Goal: Book appointment/travel/reservation: Book appointment/travel/reservation

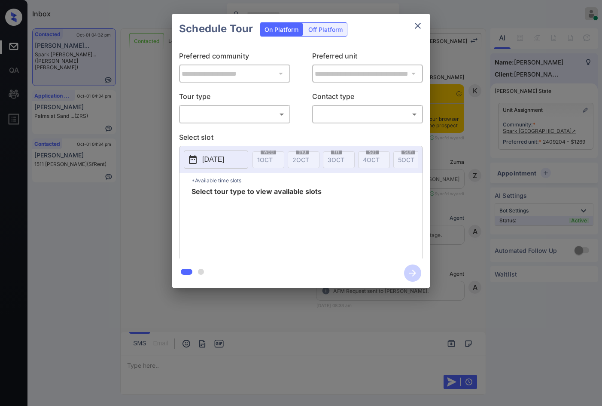
scroll to position [1504, 0]
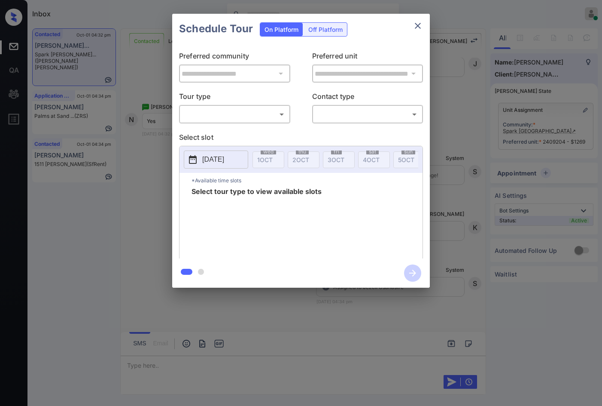
click at [216, 113] on body "Inbox Jezcil Usanastre Online Set yourself offline Set yourself on break Profil…" at bounding box center [301, 203] width 602 height 406
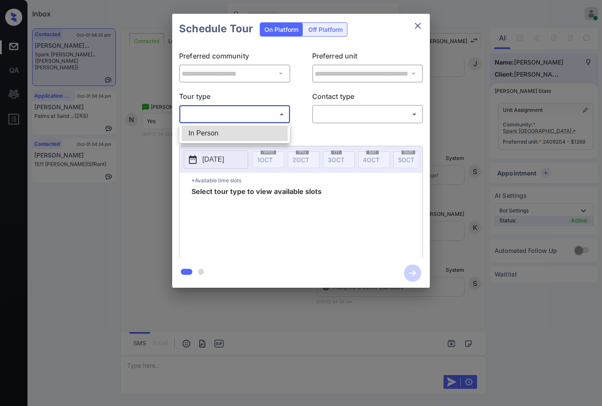
click at [221, 131] on li "In Person" at bounding box center [235, 132] width 106 height 15
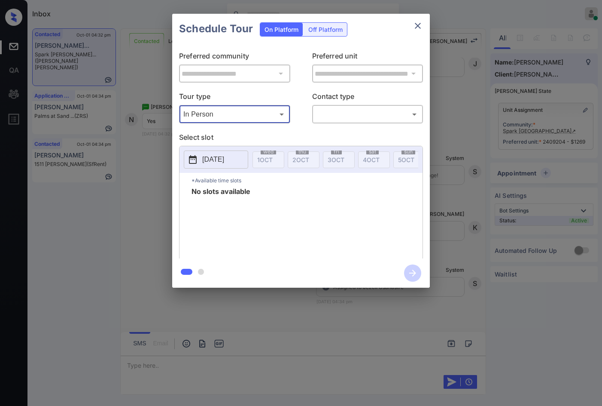
type input "********"
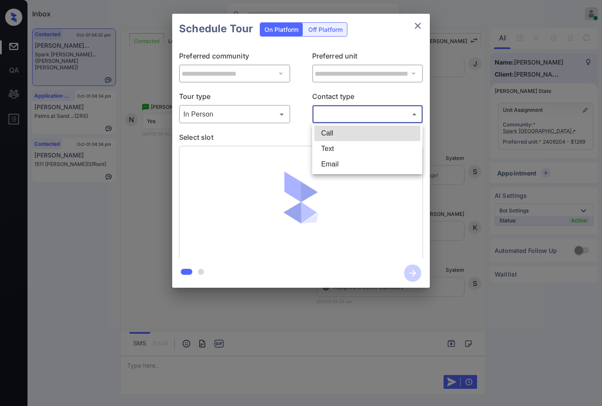
click at [344, 116] on body "Inbox Jezcil Usanastre Online Set yourself offline Set yourself on break Profil…" at bounding box center [301, 203] width 602 height 406
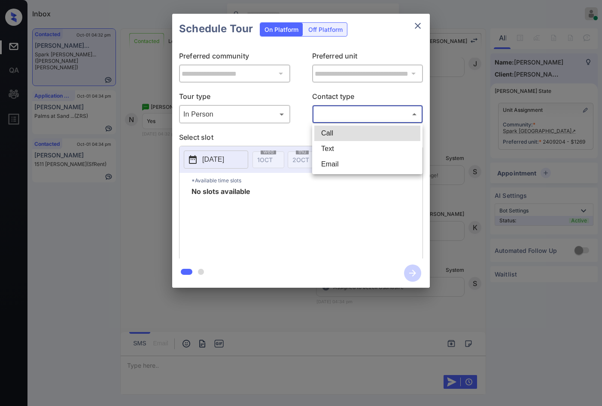
click at [334, 146] on li "Text" at bounding box center [367, 148] width 106 height 15
type input "****"
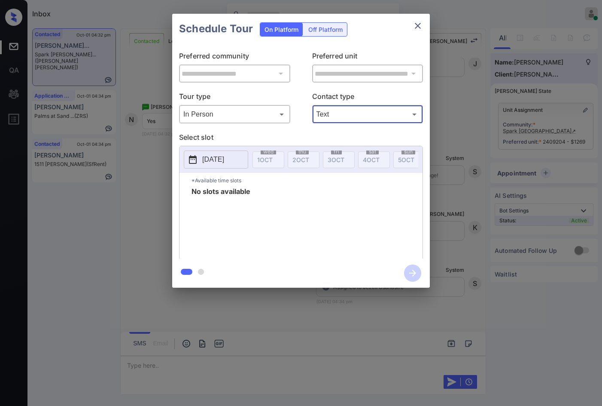
click at [154, 180] on div "**********" at bounding box center [301, 150] width 602 height 301
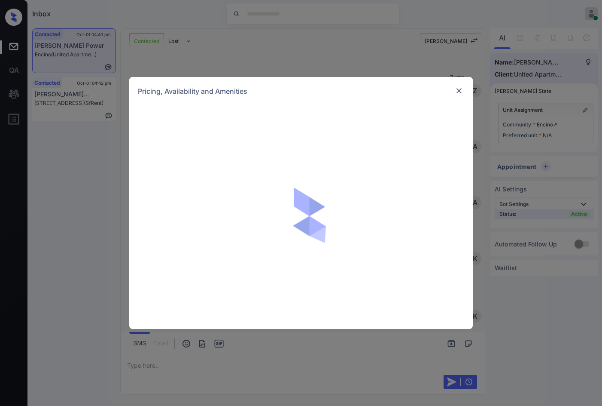
scroll to position [981, 0]
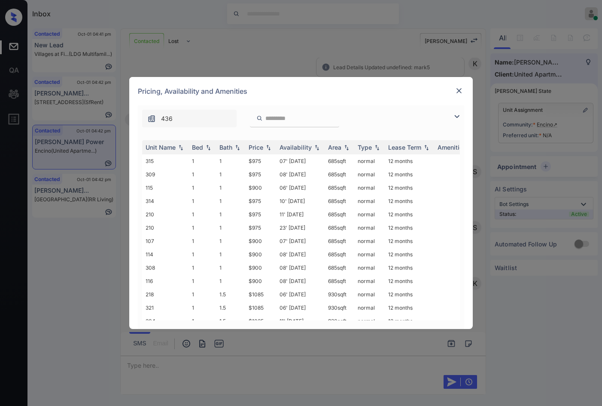
click at [457, 113] on img at bounding box center [457, 116] width 10 height 10
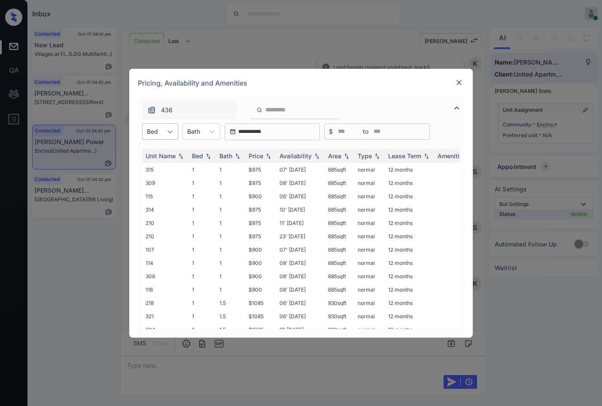
click at [170, 126] on div at bounding box center [169, 131] width 15 height 15
click at [175, 158] on div "1" at bounding box center [160, 152] width 36 height 15
click at [268, 156] on img at bounding box center [268, 155] width 9 height 6
drag, startPoint x: 238, startPoint y: 166, endPoint x: 259, endPoint y: 165, distance: 21.9
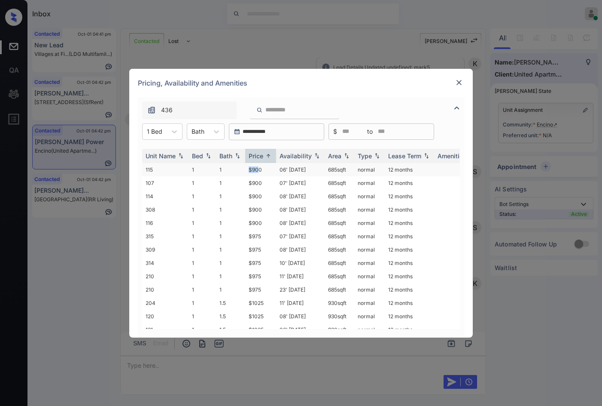
click at [259, 165] on tr "115 1 1 $900 06' Sep 25 685 sqft normal 12 months" at bounding box center [366, 169] width 449 height 13
click at [263, 166] on td "$900" at bounding box center [260, 169] width 31 height 13
click at [263, 167] on td "$900" at bounding box center [260, 169] width 31 height 13
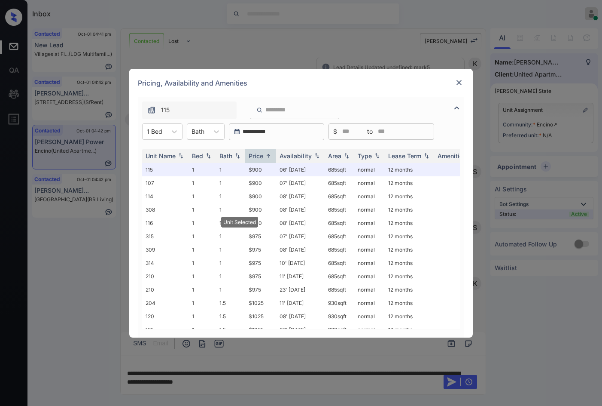
click at [459, 85] on img at bounding box center [459, 82] width 9 height 9
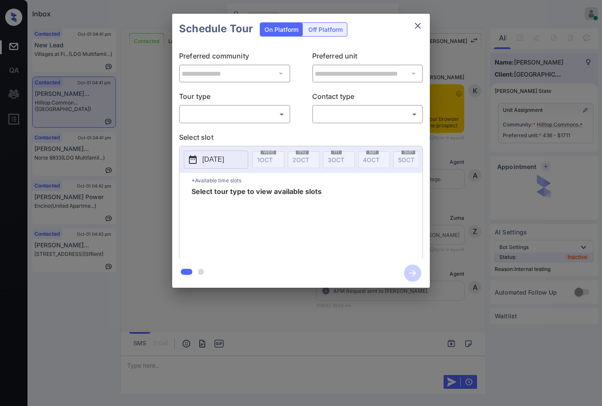
scroll to position [361, 0]
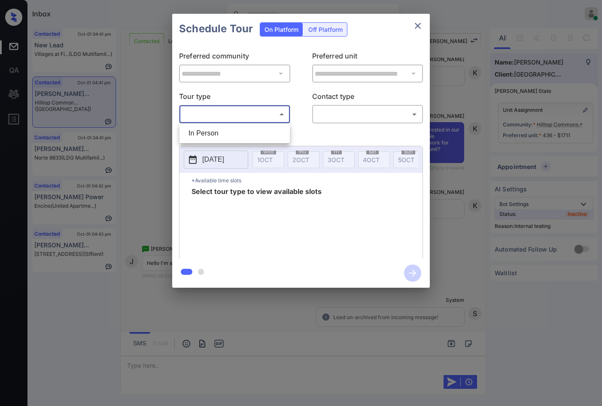
click at [211, 113] on body "Inbox Jezcil Usanastre Online Set yourself offline Set yourself on break Profil…" at bounding box center [301, 203] width 602 height 406
click at [207, 128] on li "In Person" at bounding box center [235, 132] width 106 height 15
type input "********"
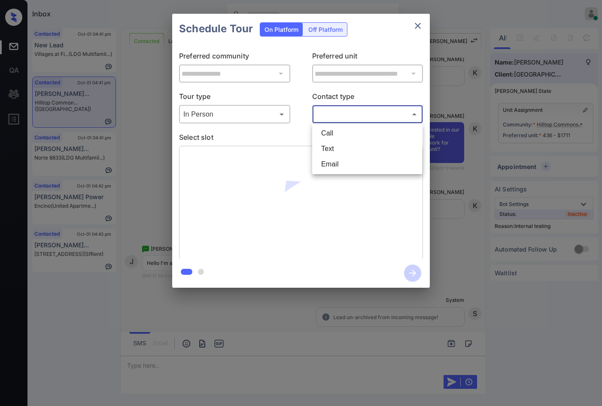
click at [366, 121] on body "Inbox Jezcil Usanastre Online Set yourself offline Set yourself on break Profil…" at bounding box center [301, 203] width 602 height 406
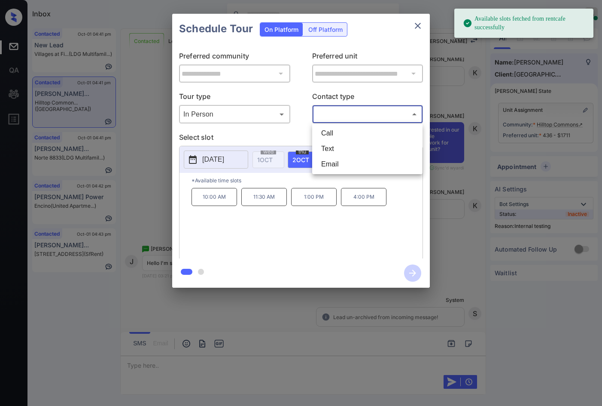
click at [353, 143] on li "Text" at bounding box center [367, 148] width 106 height 15
type input "****"
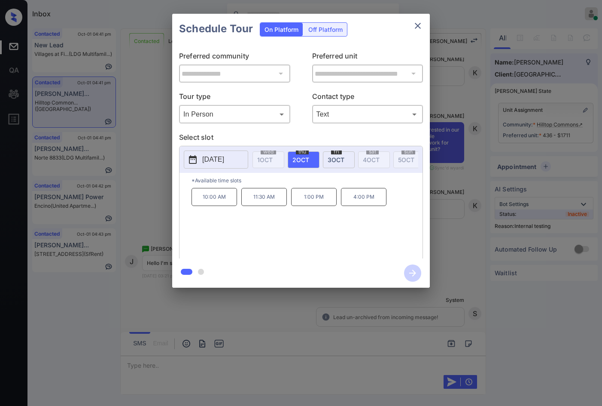
click at [409, 236] on div "10:00 AM 11:30 AM 1:00 PM 4:00 PM" at bounding box center [307, 222] width 231 height 69
drag, startPoint x: 201, startPoint y: 204, endPoint x: 391, endPoint y: 207, distance: 190.3
click at [393, 207] on div "10:00 AM 11:30 AM 1:00 PM 4:00 PM" at bounding box center [307, 222] width 231 height 69
copy div "10:00 AM 11:30 AM 1:00 PM 4:00 PM"
click at [139, 169] on div "**********" at bounding box center [301, 150] width 602 height 301
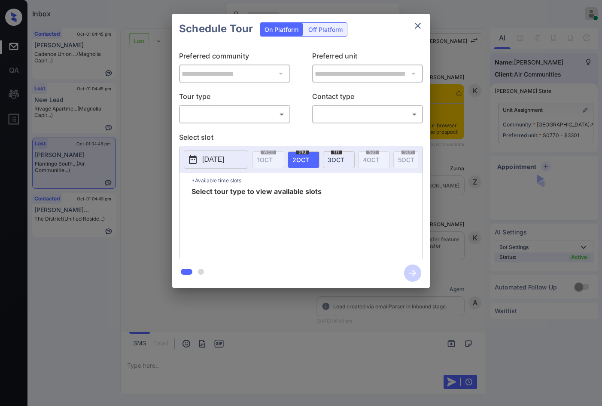
scroll to position [2513, 0]
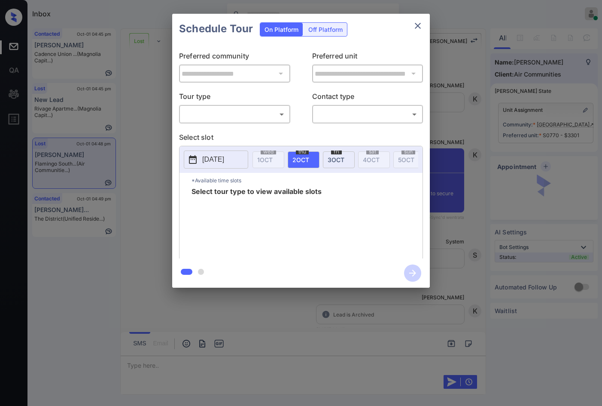
click at [269, 122] on div "​ ​" at bounding box center [234, 114] width 111 height 18
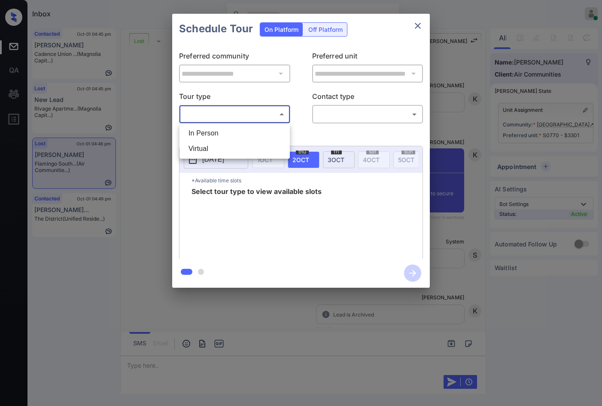
click at [270, 118] on body "Inbox Jezcil Usanastre Online Set yourself offline Set yourself on break Profil…" at bounding box center [301, 203] width 602 height 406
click at [253, 134] on li "In Person" at bounding box center [235, 132] width 106 height 15
type input "********"
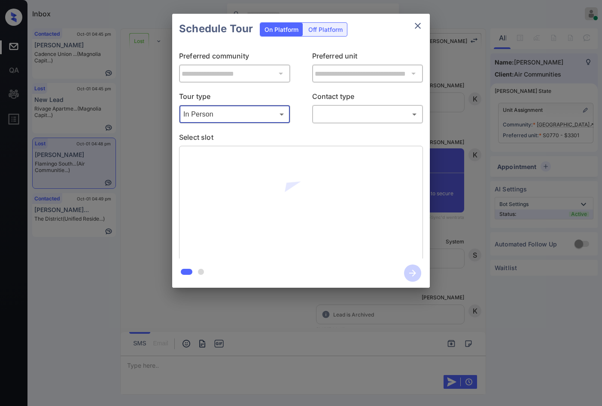
click at [350, 107] on body "Inbox Jezcil Usanastre Online Set yourself offline Set yourself on break Profil…" at bounding box center [301, 203] width 602 height 406
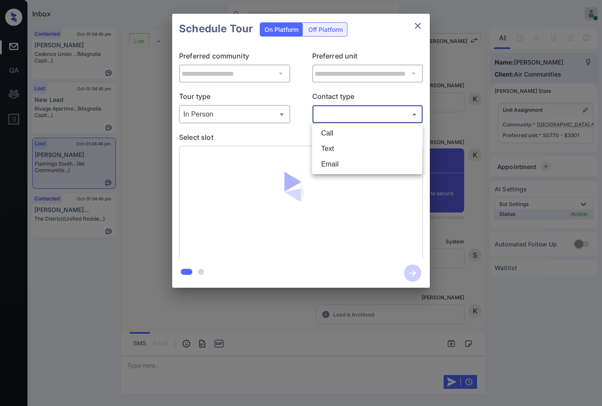
click at [351, 165] on li "Email" at bounding box center [367, 163] width 106 height 15
type input "*****"
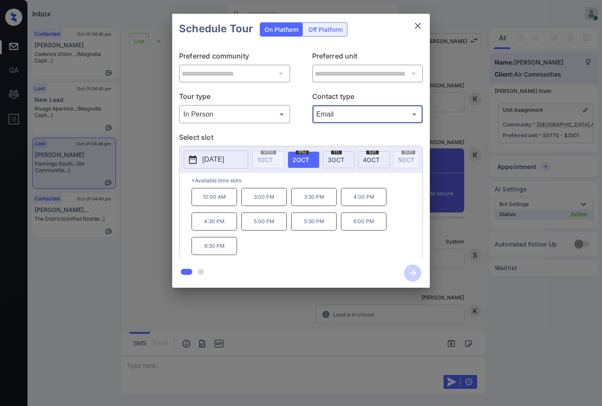
click at [156, 236] on div "**********" at bounding box center [301, 150] width 602 height 301
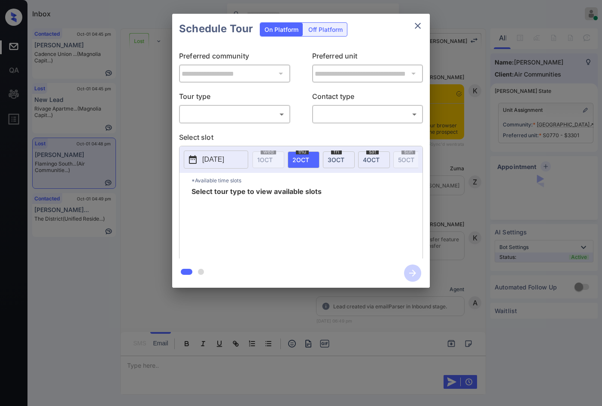
scroll to position [2900, 0]
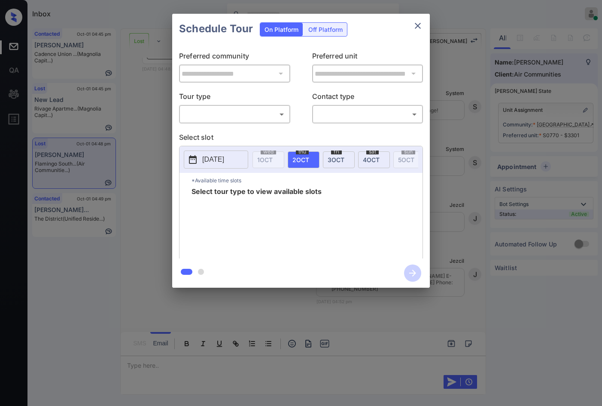
click at [249, 108] on body "Inbox Jezcil Usanastre Online Set yourself offline Set yourself on break Profil…" at bounding box center [301, 203] width 602 height 406
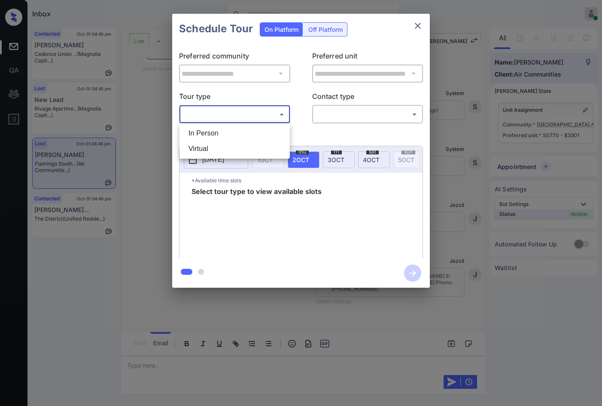
click at [244, 136] on li "In Person" at bounding box center [235, 132] width 106 height 15
type input "********"
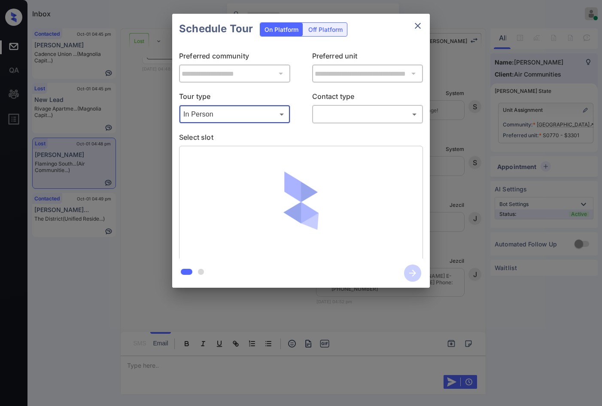
click at [331, 120] on body "Inbox Jezcil Usanastre Online Set yourself offline Set yourself on break Profil…" at bounding box center [301, 203] width 602 height 406
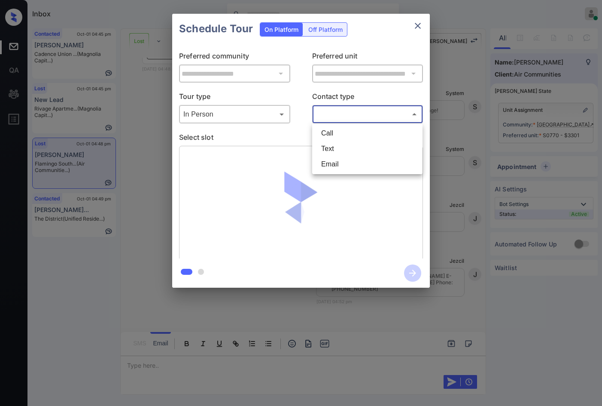
click at [334, 167] on li "Email" at bounding box center [367, 163] width 106 height 15
type input "*****"
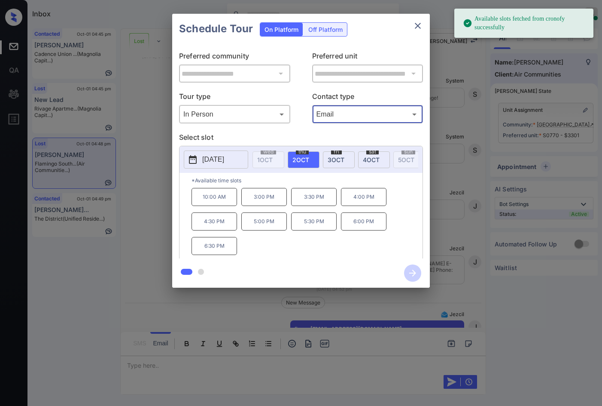
click at [277, 229] on p "5:00 PM" at bounding box center [264, 221] width 46 height 18
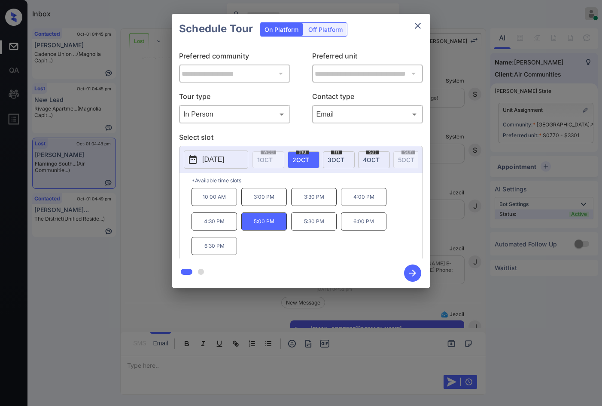
click at [405, 276] on icon "button" at bounding box center [412, 272] width 17 height 17
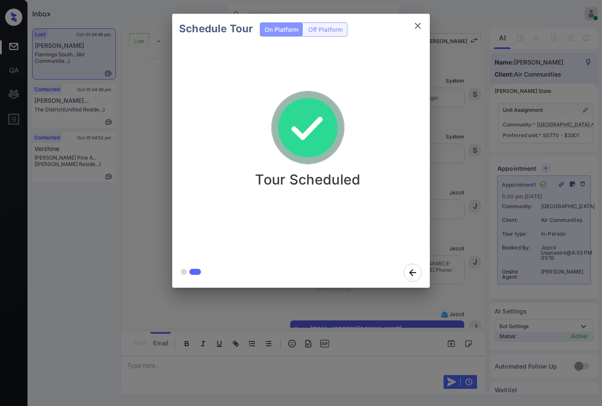
click at [476, 253] on div "Schedule Tour On Platform Off Platform Tour Scheduled" at bounding box center [301, 150] width 602 height 301
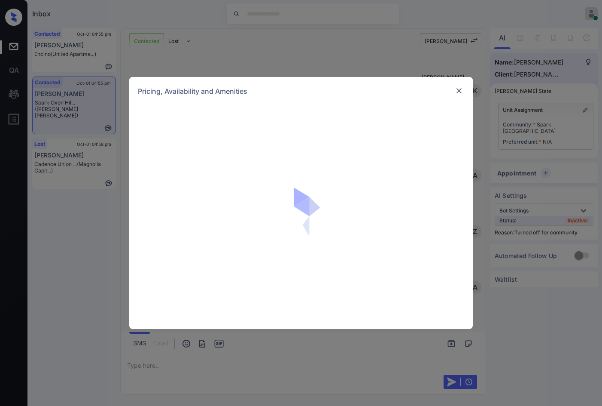
scroll to position [455, 0]
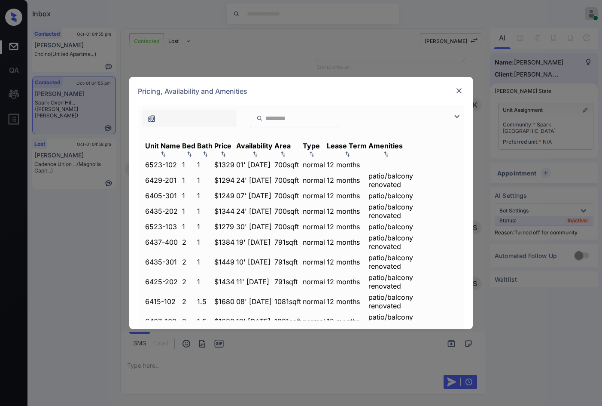
click at [455, 113] on img at bounding box center [457, 116] width 10 height 10
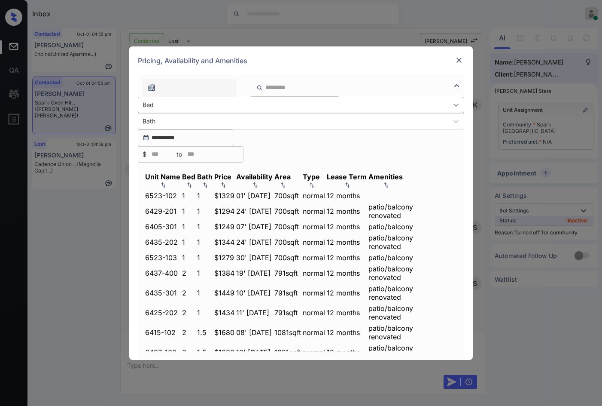
click at [448, 113] on div at bounding box center [455, 104] width 15 height 15
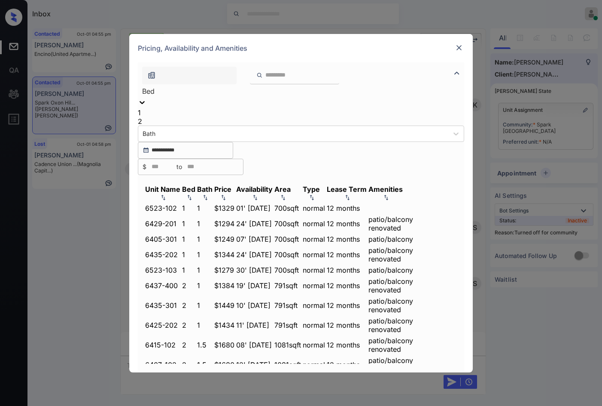
click at [170, 117] on div "1" at bounding box center [301, 112] width 326 height 9
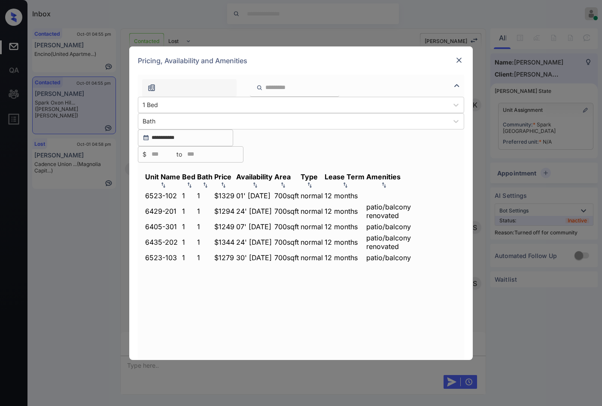
click at [228, 182] on img at bounding box center [223, 185] width 9 height 6
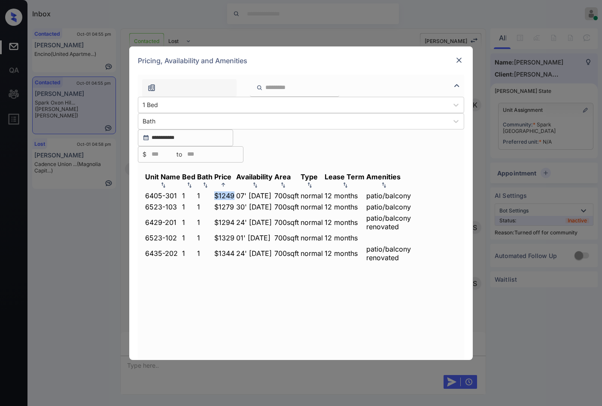
drag, startPoint x: 239, startPoint y: 173, endPoint x: 267, endPoint y: 172, distance: 27.9
click at [267, 191] on tr "6405-301 1 1 $1249 07' [DATE] 700 sqft normal 12 months patio/balcony" at bounding box center [278, 195] width 267 height 9
click at [235, 191] on td "$1249" at bounding box center [224, 195] width 21 height 9
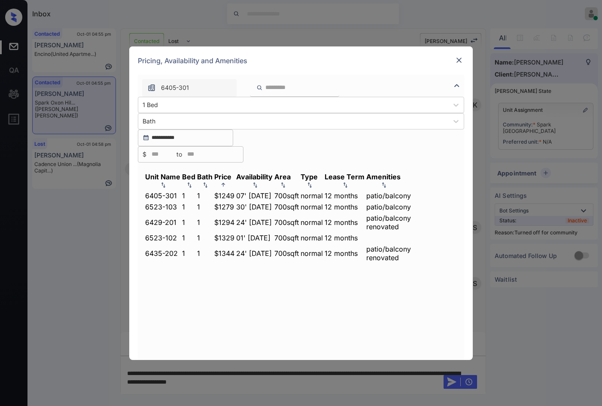
click at [460, 64] on img at bounding box center [459, 60] width 9 height 9
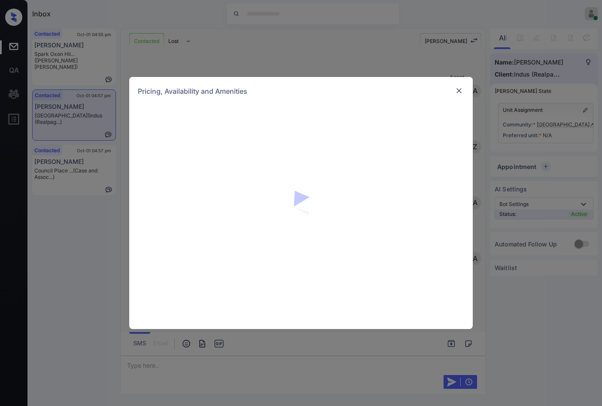
scroll to position [425, 0]
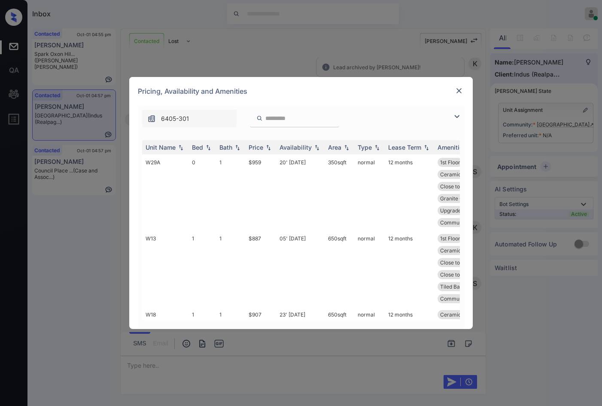
click at [456, 115] on img at bounding box center [457, 116] width 10 height 10
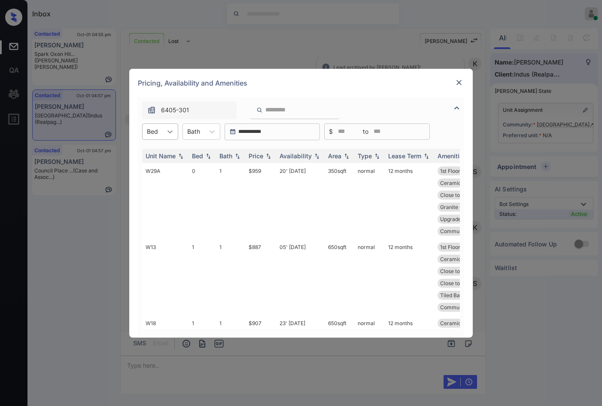
click at [171, 131] on icon at bounding box center [170, 131] width 5 height 3
click at [169, 168] on div "1" at bounding box center [160, 167] width 36 height 15
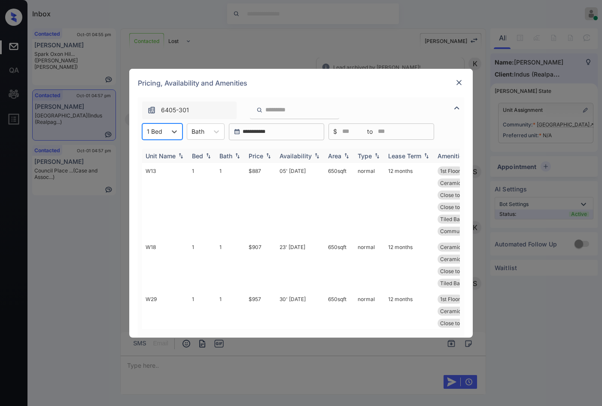
click at [271, 155] on img at bounding box center [268, 155] width 9 height 6
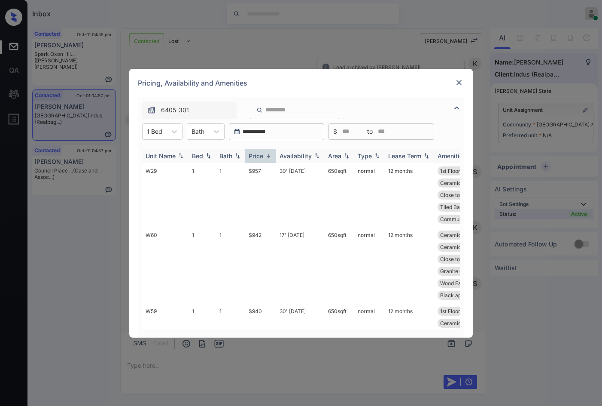
click at [271, 155] on img at bounding box center [268, 155] width 9 height 6
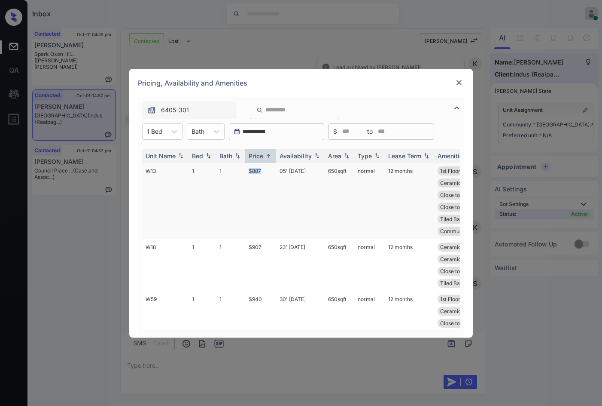
drag, startPoint x: 245, startPoint y: 167, endPoint x: 268, endPoint y: 167, distance: 23.2
click at [267, 167] on tr "W13 1 1 $887 05' Aug 25 650 sqft normal 12 months 1st Floor Ceramic Tile Ba... …" at bounding box center [366, 201] width 449 height 76
click at [270, 168] on td "$887" at bounding box center [260, 201] width 31 height 76
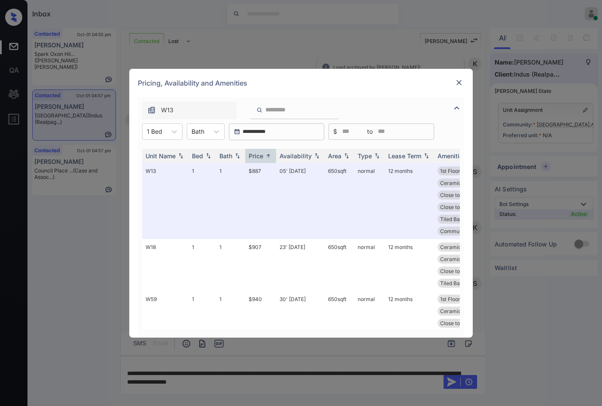
click at [457, 85] on img at bounding box center [459, 82] width 9 height 9
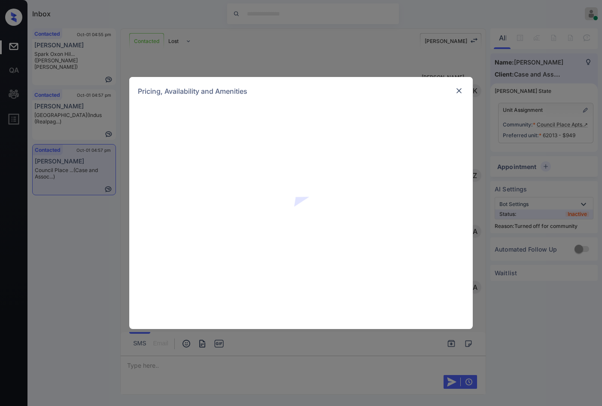
scroll to position [641, 0]
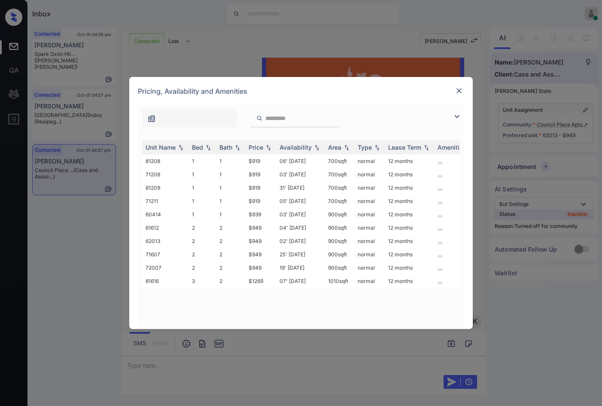
click at [456, 116] on img at bounding box center [457, 116] width 10 height 10
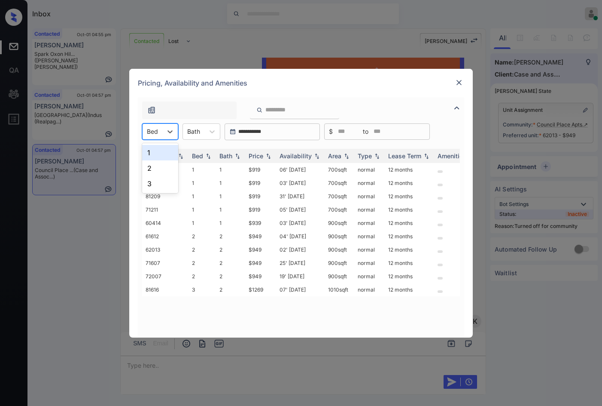
click at [151, 134] on div at bounding box center [152, 131] width 11 height 9
click at [154, 167] on div "2" at bounding box center [160, 167] width 36 height 15
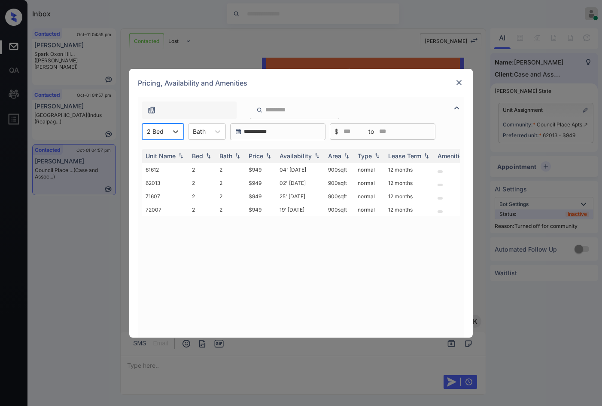
click at [462, 85] on img at bounding box center [459, 82] width 9 height 9
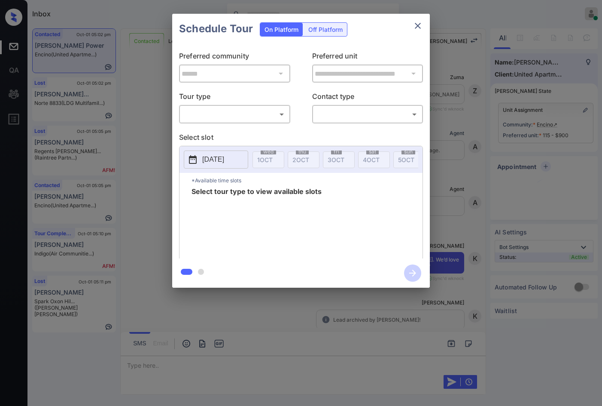
scroll to position [221, 0]
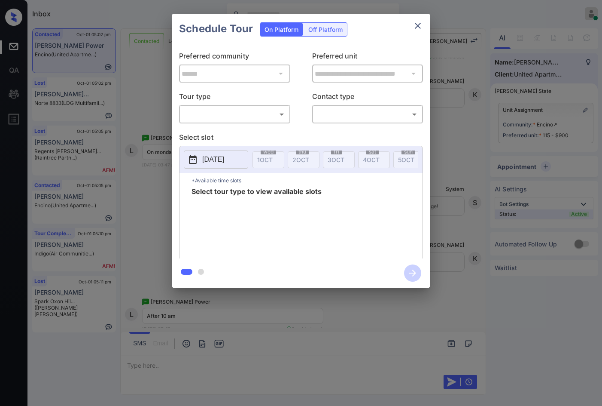
click at [247, 115] on body "Inbox Jezcil Usanastre Online Set yourself offline Set yourself on break Profil…" at bounding box center [301, 203] width 602 height 406
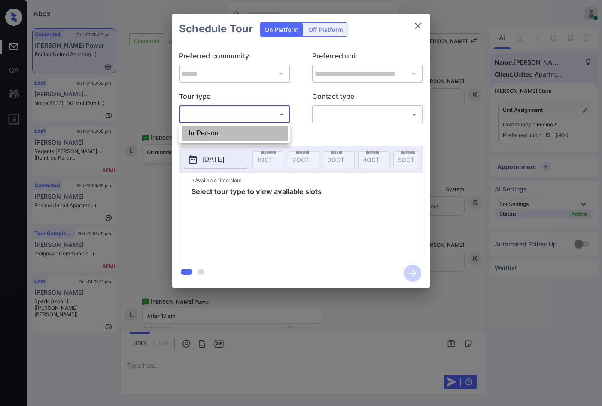
click at [248, 136] on li "In Person" at bounding box center [235, 132] width 106 height 15
type input "********"
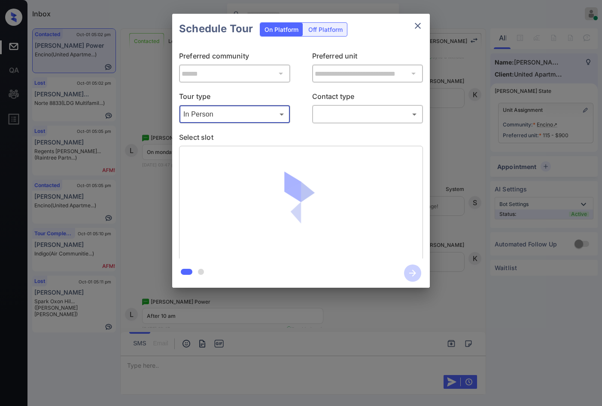
click at [349, 113] on body "Inbox Jezcil Usanastre Online Set yourself offline Set yourself on break Profil…" at bounding box center [301, 203] width 602 height 406
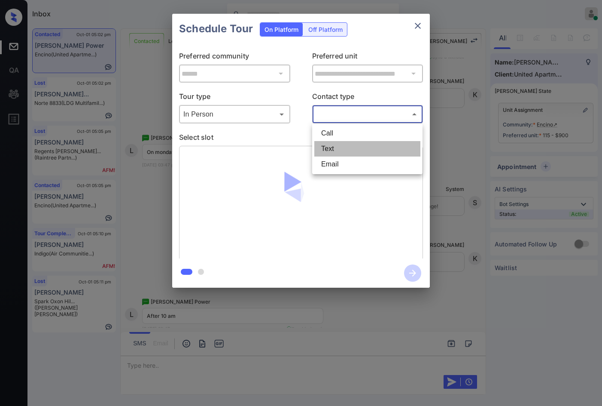
click at [351, 143] on li "Text" at bounding box center [367, 148] width 106 height 15
type input "****"
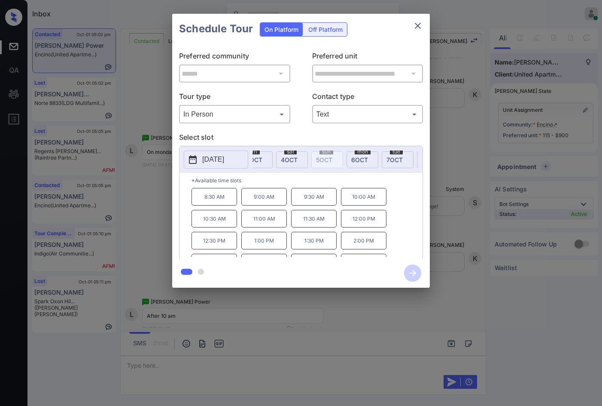
scroll to position [0, 95]
click at [357, 156] on div "mon 6 OCT" at bounding box center [350, 159] width 32 height 17
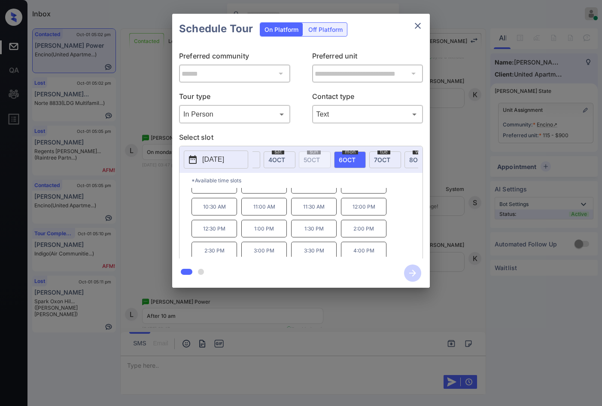
scroll to position [0, 0]
drag, startPoint x: 247, startPoint y: 224, endPoint x: 276, endPoint y: 229, distance: 28.7
click at [278, 226] on p "11:00 AM" at bounding box center [264, 219] width 46 height 18
copy p "11:00 AM"
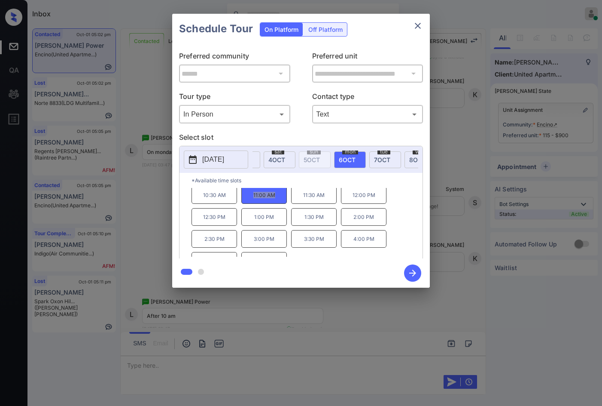
scroll to position [37, 0]
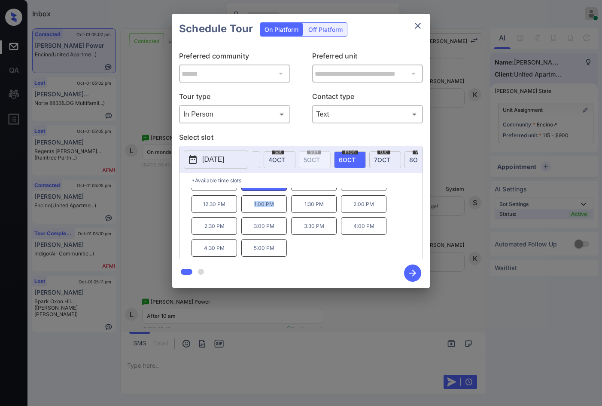
drag, startPoint x: 253, startPoint y: 209, endPoint x: 276, endPoint y: 210, distance: 22.4
click at [276, 210] on p "1:00 PM" at bounding box center [264, 204] width 46 height 18
copy p "1:00 PM"
drag, startPoint x: 279, startPoint y: 229, endPoint x: 284, endPoint y: 229, distance: 4.7
click at [284, 229] on p "3:00 PM" at bounding box center [264, 226] width 46 height 18
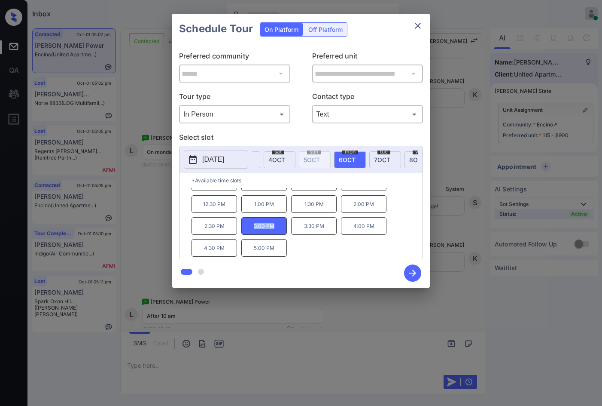
copy p "3:00 PM"
click at [138, 199] on div "**********" at bounding box center [301, 150] width 602 height 301
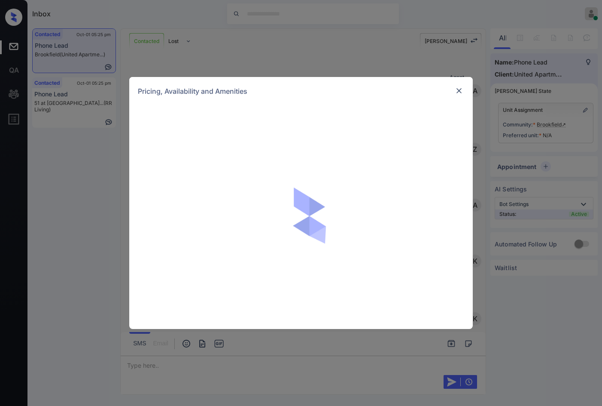
scroll to position [2573, 0]
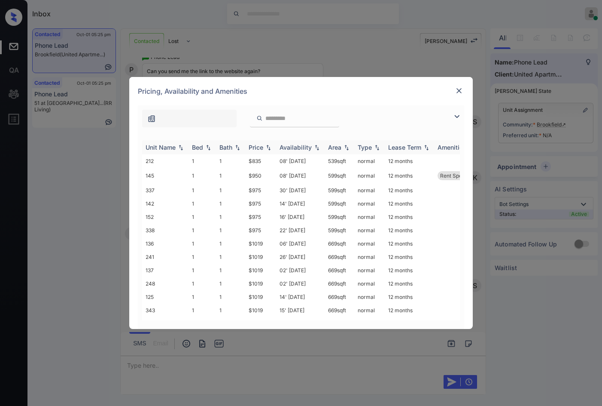
click at [315, 144] on img at bounding box center [317, 147] width 9 height 6
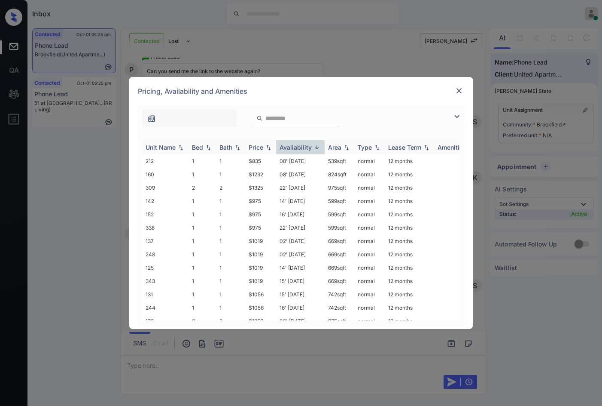
click at [315, 144] on img at bounding box center [317, 147] width 9 height 6
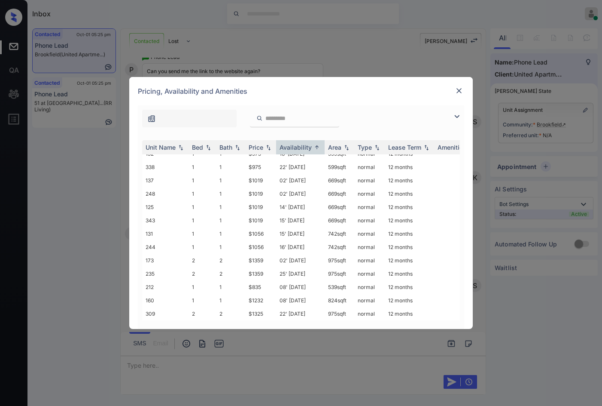
scroll to position [110, 0]
drag, startPoint x: 250, startPoint y: 160, endPoint x: 263, endPoint y: 161, distance: 12.5
click at [263, 161] on tr "338 1 1 $975 22' Oct 25 599 sqft normal 12 months" at bounding box center [366, 166] width 449 height 13
click at [269, 149] on img at bounding box center [268, 147] width 9 height 6
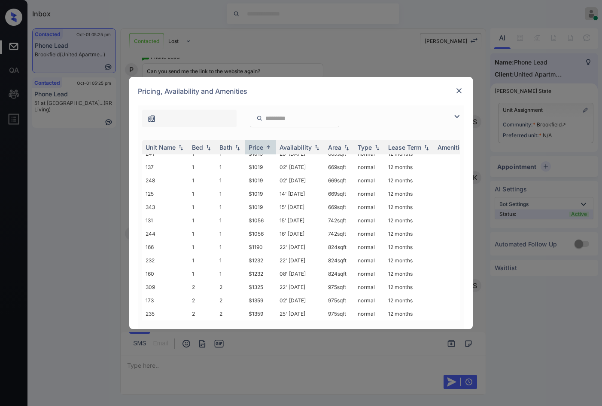
click at [454, 113] on img at bounding box center [457, 116] width 10 height 10
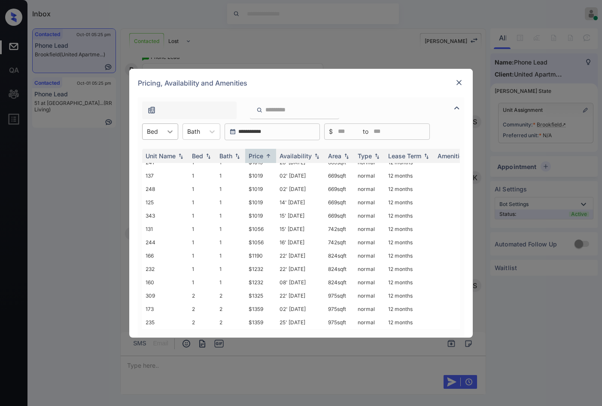
click at [162, 134] on div at bounding box center [169, 131] width 15 height 15
click at [168, 147] on div "1" at bounding box center [160, 152] width 36 height 15
drag, startPoint x: 238, startPoint y: 169, endPoint x: 259, endPoint y: 169, distance: 20.2
click at [259, 169] on tr "338 1 1 $975 22' Oct 25 599 sqft normal 12 months" at bounding box center [366, 175] width 449 height 13
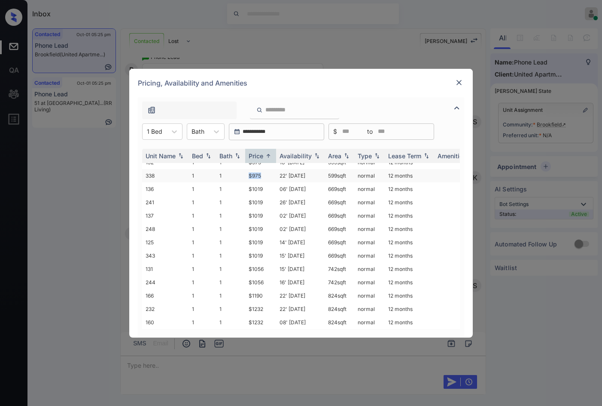
drag, startPoint x: 263, startPoint y: 168, endPoint x: 245, endPoint y: 166, distance: 18.2
click at [245, 169] on td "$975" at bounding box center [260, 175] width 31 height 13
copy td "$975"
drag, startPoint x: 162, startPoint y: 134, endPoint x: 162, endPoint y: 138, distance: 4.3
click at [162, 134] on div "1 Bed" at bounding box center [155, 131] width 24 height 12
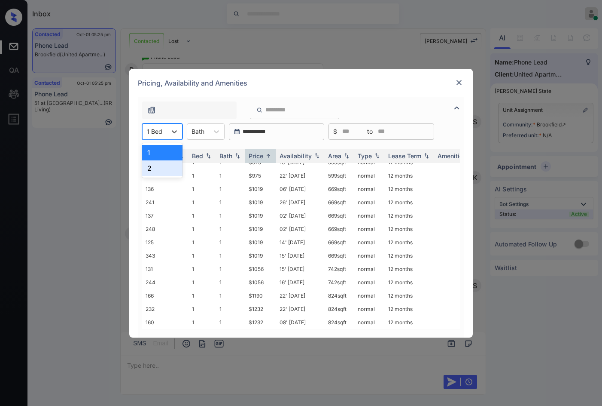
click at [170, 167] on div "2" at bounding box center [162, 167] width 40 height 15
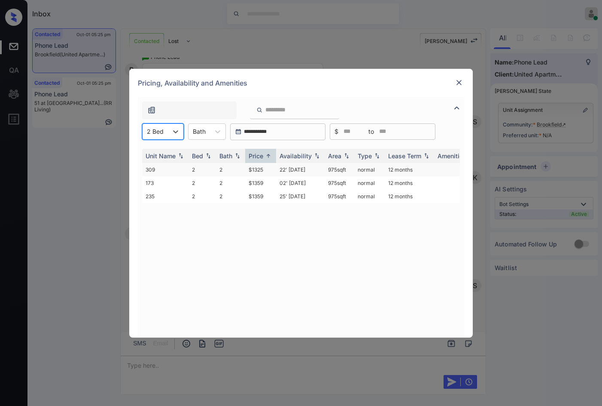
scroll to position [0, 0]
drag, startPoint x: 243, startPoint y: 170, endPoint x: 267, endPoint y: 170, distance: 24.1
click at [267, 170] on tr "309 2 2 $1325 22' Nov 25 975 sqft normal 12 months" at bounding box center [366, 169] width 449 height 13
copy tr "$1325"
click at [463, 82] on img at bounding box center [459, 82] width 9 height 9
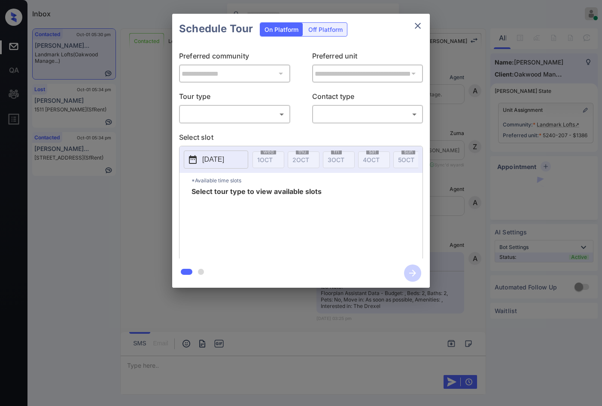
scroll to position [580, 0]
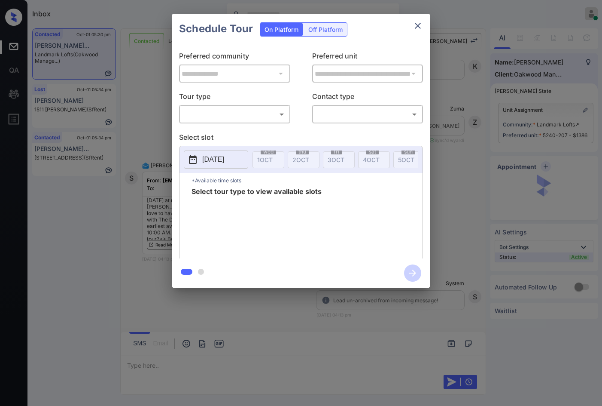
click at [440, 175] on div "**********" at bounding box center [301, 150] width 602 height 301
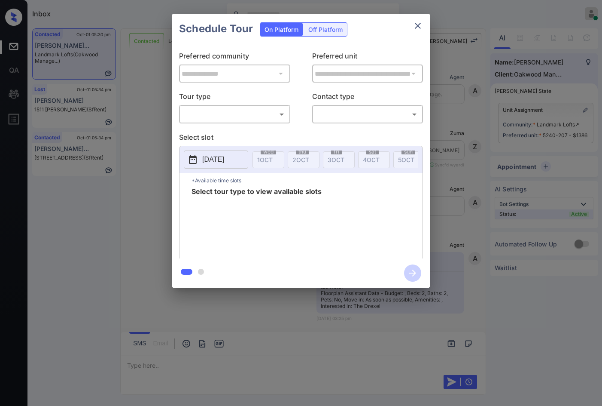
scroll to position [1224, 0]
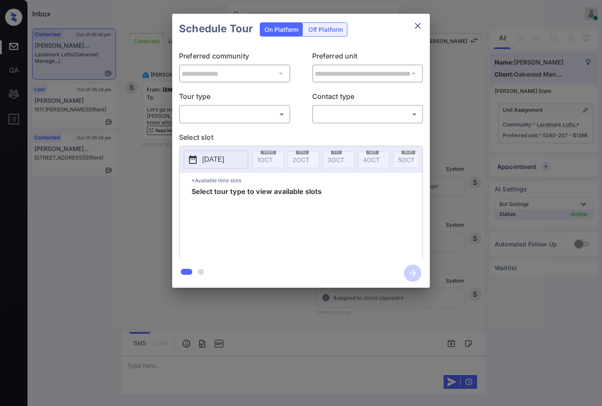
click at [257, 120] on body "Inbox Jezcil Usanastre Online Set yourself offline Set yourself on break Profil…" at bounding box center [301, 203] width 602 height 406
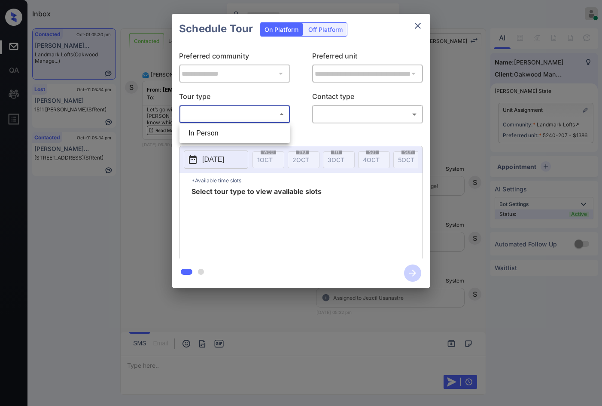
click at [256, 128] on li "In Person" at bounding box center [235, 132] width 106 height 15
type input "********"
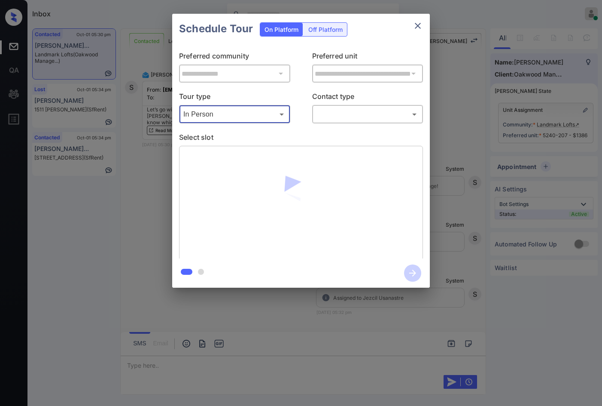
click at [337, 110] on body "Inbox Jezcil Usanastre Online Set yourself offline Set yourself on break Profil…" at bounding box center [301, 203] width 602 height 406
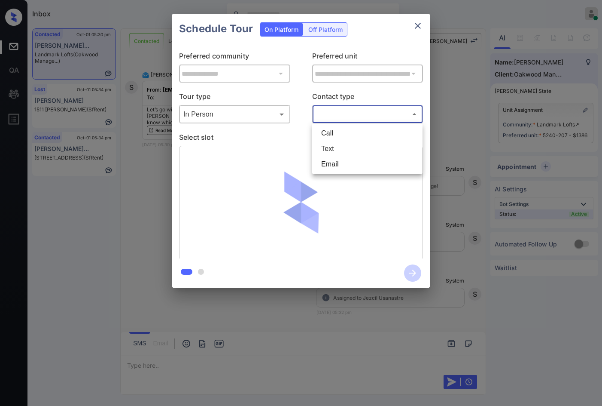
click at [345, 162] on li "Email" at bounding box center [367, 163] width 106 height 15
type input "*****"
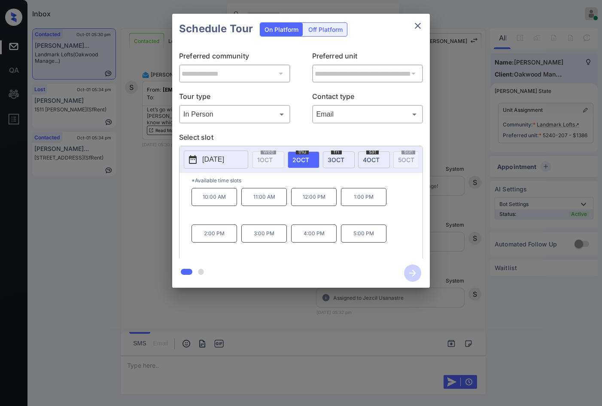
click at [337, 159] on span "[DATE]" at bounding box center [336, 159] width 17 height 7
click at [140, 225] on div "**********" at bounding box center [301, 150] width 602 height 301
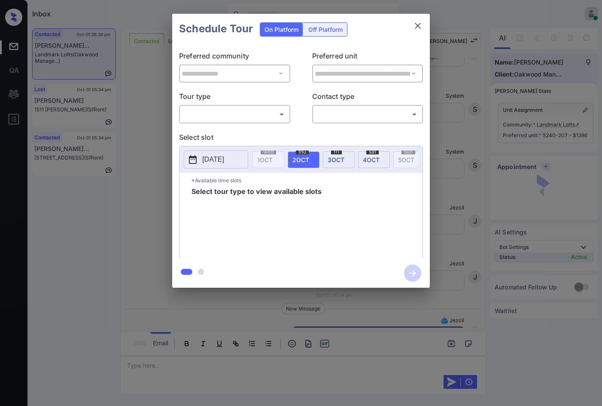
click at [255, 124] on div "**********" at bounding box center [301, 151] width 258 height 214
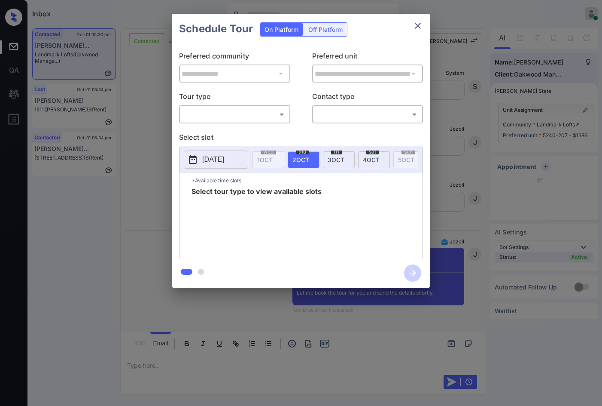
scroll to position [1447, 0]
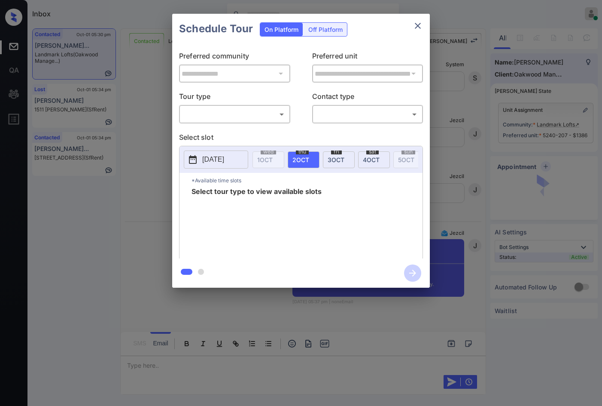
click at [257, 121] on body "Inbox Jezcil Usanastre Online Set yourself offline Set yourself on break Profil…" at bounding box center [301, 203] width 602 height 406
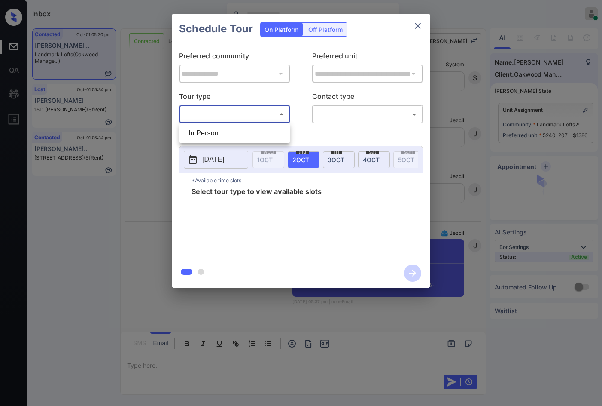
click at [254, 128] on li "In Person" at bounding box center [235, 132] width 106 height 15
type input "********"
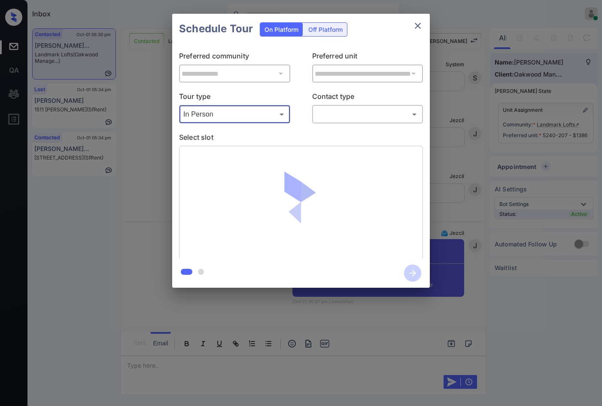
click at [350, 113] on body "Inbox Jezcil Usanastre Online Set yourself offline Set yourself on break Profil…" at bounding box center [301, 203] width 602 height 406
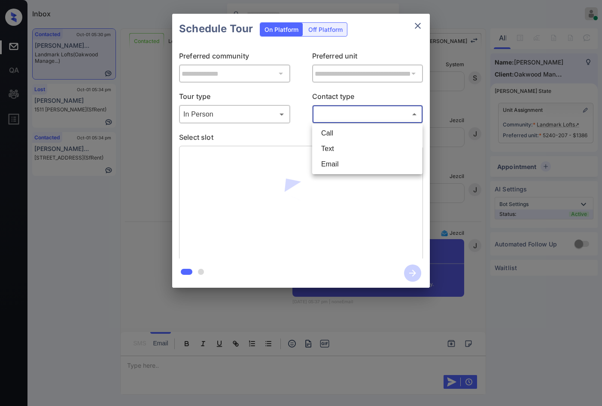
click at [365, 160] on li "Email" at bounding box center [367, 163] width 106 height 15
type input "*****"
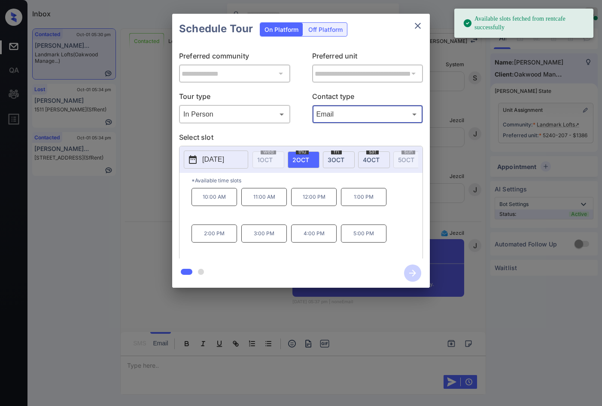
click at [350, 151] on div "[DATE]" at bounding box center [339, 159] width 32 height 17
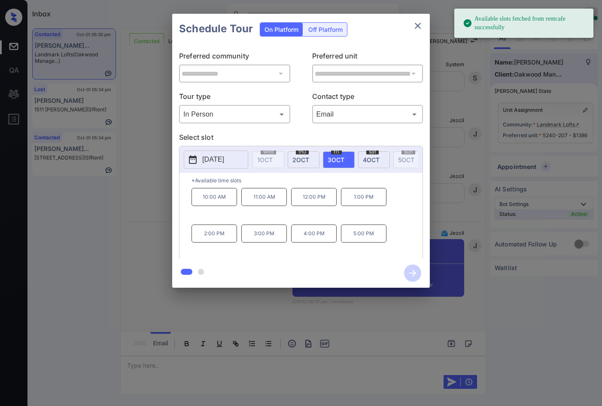
click at [214, 241] on p "2:00 PM" at bounding box center [215, 233] width 46 height 18
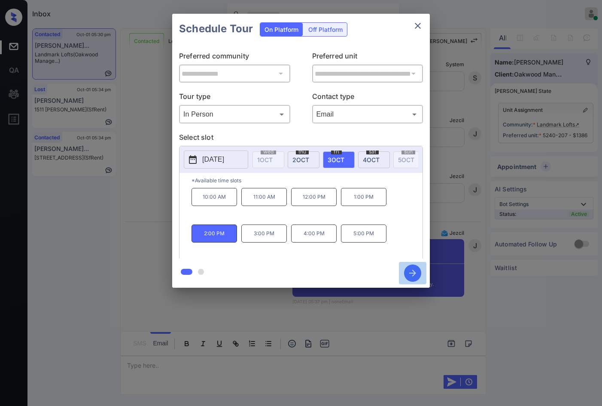
click at [411, 265] on button "button" at bounding box center [412, 273] width 27 height 22
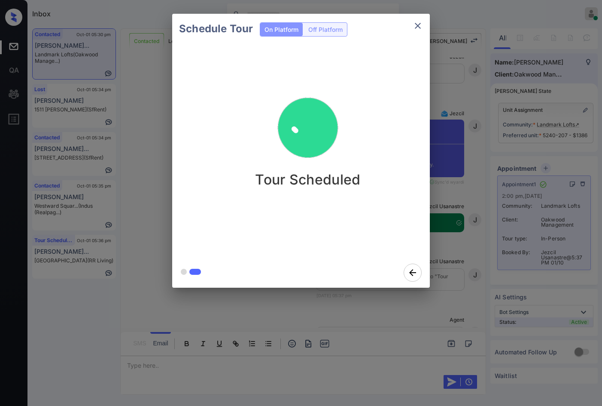
scroll to position [1560, 0]
click at [148, 200] on div "Schedule Tour On Platform Off Platform Tour Scheduled" at bounding box center [301, 150] width 602 height 301
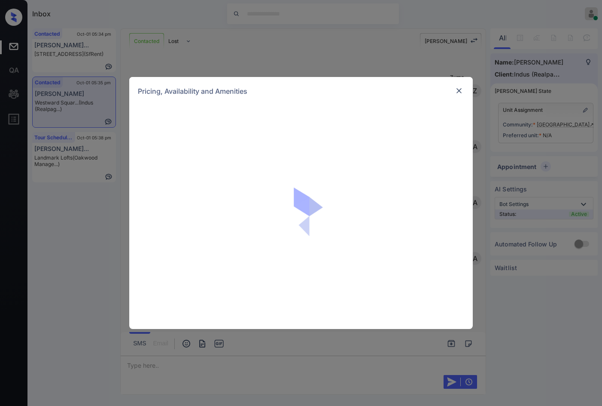
scroll to position [418, 0]
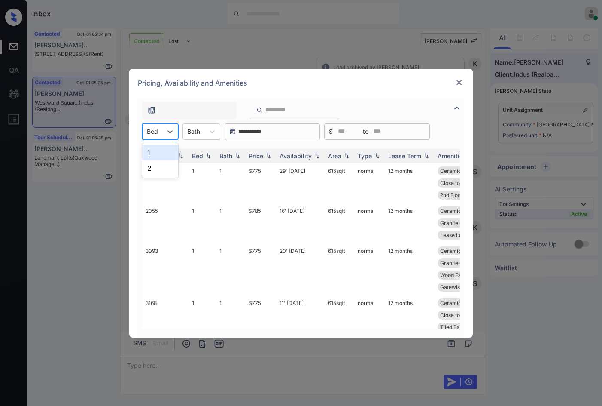
click at [157, 135] on div at bounding box center [152, 131] width 11 height 9
click at [168, 159] on div "1" at bounding box center [160, 152] width 36 height 15
click at [267, 155] on img at bounding box center [268, 155] width 9 height 6
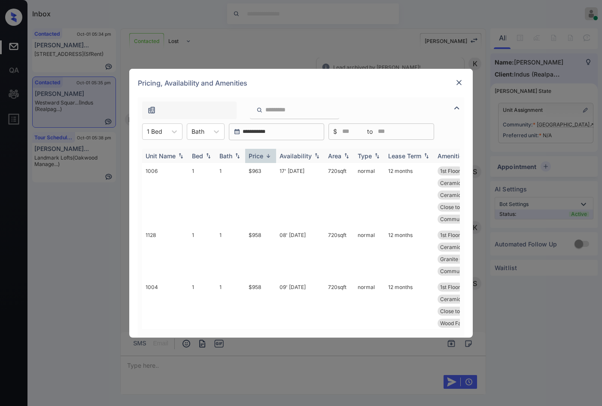
click at [267, 155] on img at bounding box center [268, 155] width 9 height 6
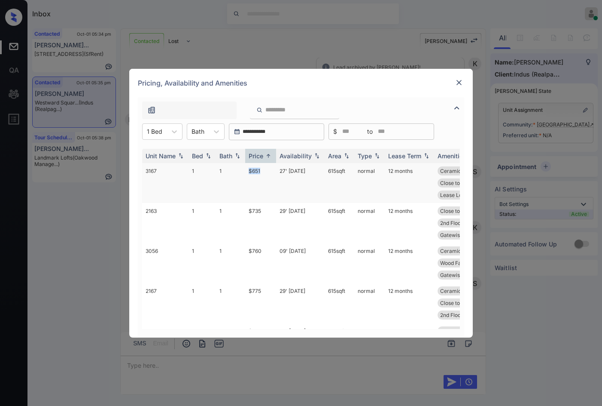
drag, startPoint x: 241, startPoint y: 173, endPoint x: 270, endPoint y: 174, distance: 28.8
click at [269, 174] on tr "3167 1 1 $651 27' Sep 25 615 sqft normal 12 months Ceramic Tile Ki... Close to …" at bounding box center [366, 183] width 449 height 40
click at [269, 174] on td "$651" at bounding box center [260, 183] width 31 height 40
drag, startPoint x: 269, startPoint y: 174, endPoint x: 477, endPoint y: 104, distance: 219.7
click at [270, 174] on td "$651" at bounding box center [260, 183] width 31 height 40
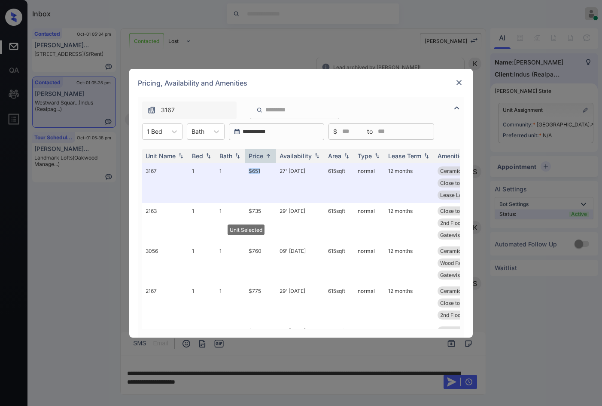
click at [460, 86] on img at bounding box center [459, 82] width 9 height 9
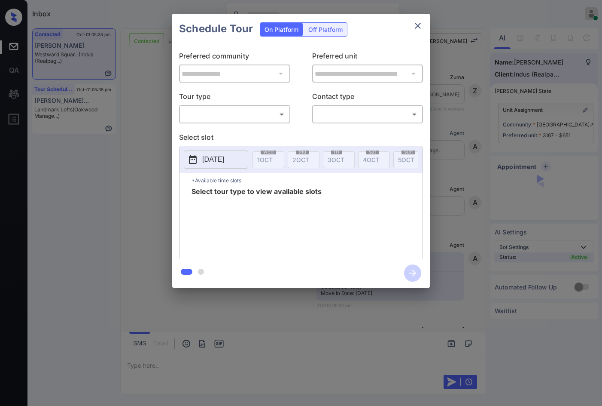
scroll to position [262, 0]
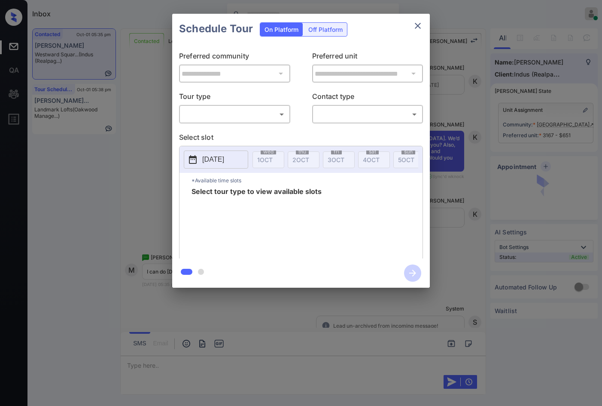
click at [265, 120] on body "Inbox Jezcil Usanastre Online Set yourself offline Set yourself on break Profil…" at bounding box center [301, 203] width 602 height 406
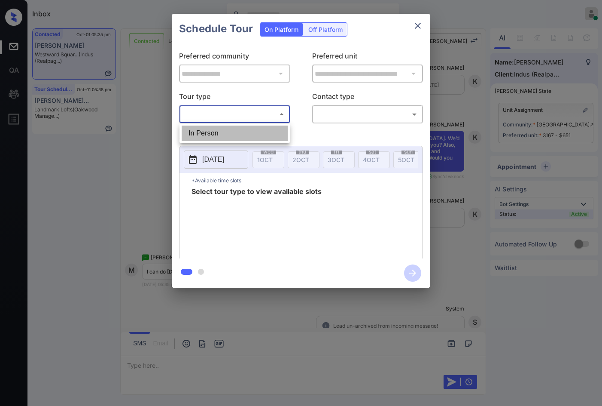
click at [242, 139] on li "In Person" at bounding box center [235, 132] width 106 height 15
type input "********"
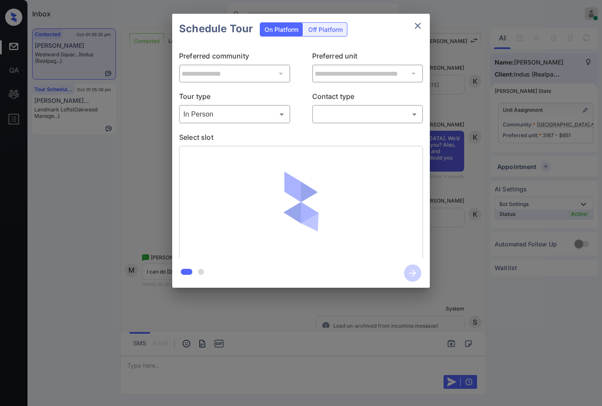
click at [350, 123] on div "​ ​" at bounding box center [367, 114] width 111 height 18
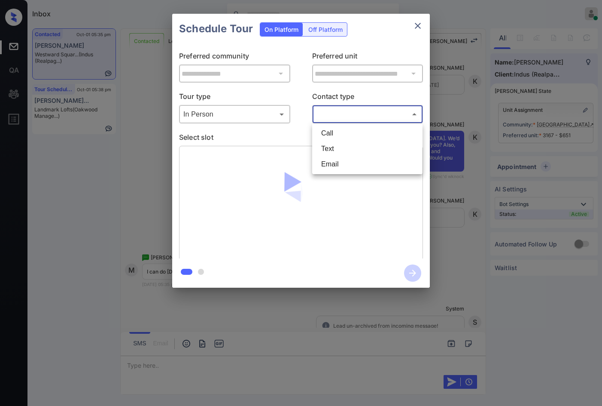
click at [354, 120] on body "Inbox Jezcil Usanastre Online Set yourself offline Set yourself on break Profil…" at bounding box center [301, 203] width 602 height 406
click at [357, 150] on li "Text" at bounding box center [367, 148] width 106 height 15
type input "****"
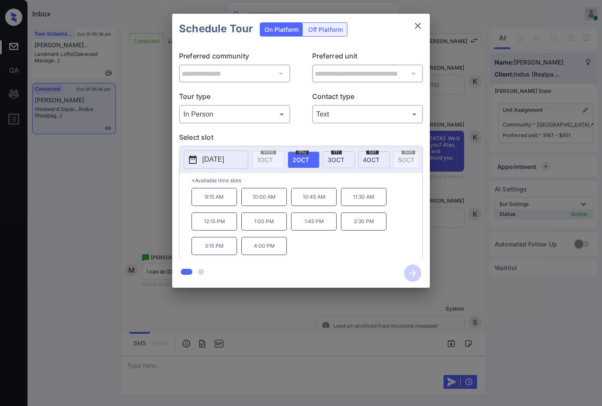
click at [350, 158] on div "fri 3 OCT" at bounding box center [339, 159] width 32 height 17
drag, startPoint x: 317, startPoint y: 226, endPoint x: 391, endPoint y: 226, distance: 73.9
click at [391, 226] on div "9:15 AM 10:00 AM 10:45 AM 11:30 AM 12:15 PM 1:00 PM 1:45 PM 2:30 PM 3:15 PM 4:0…" at bounding box center [307, 222] width 231 height 69
copy div "1:45 PM 2:30 PM"
click at [156, 205] on div "**********" at bounding box center [301, 150] width 602 height 301
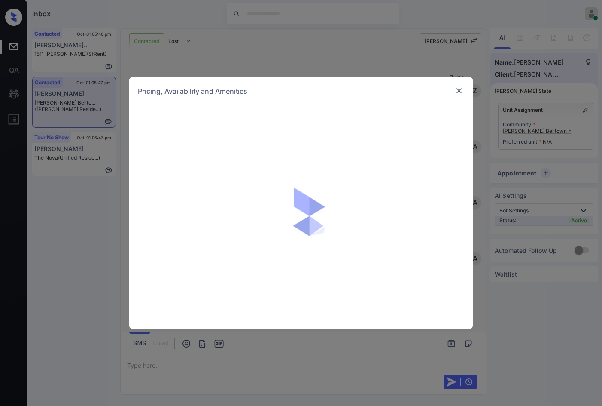
scroll to position [581, 0]
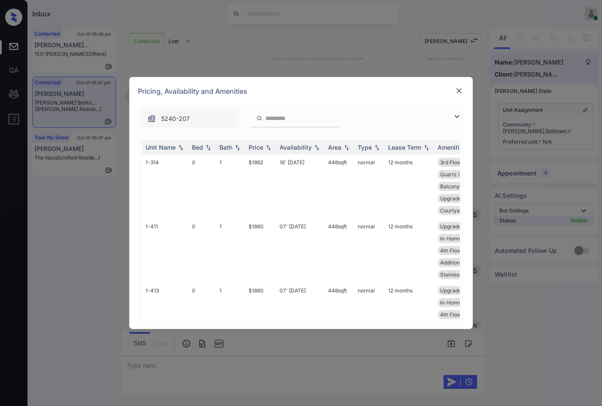
click at [457, 116] on img at bounding box center [457, 116] width 10 height 10
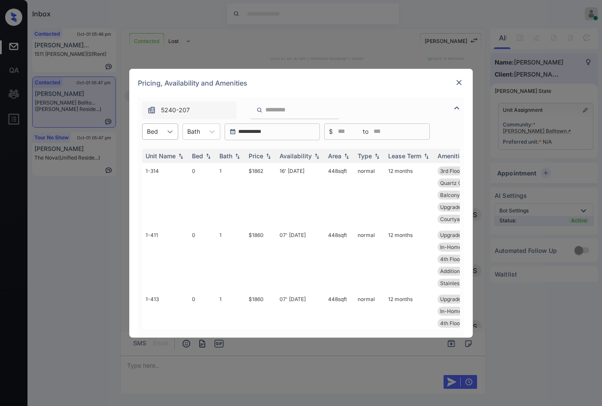
click at [166, 134] on icon at bounding box center [170, 131] width 9 height 9
click at [167, 167] on div "1" at bounding box center [160, 167] width 36 height 15
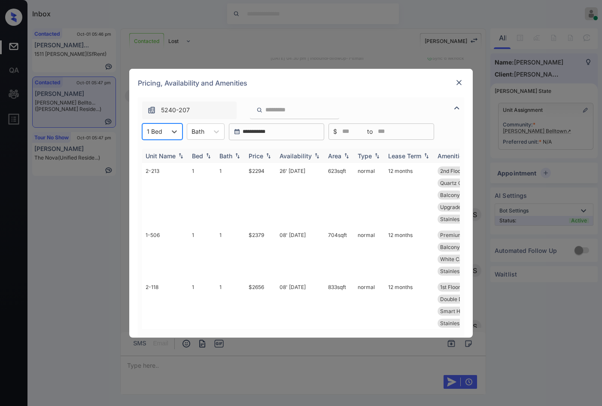
click at [266, 159] on div "Price" at bounding box center [261, 155] width 24 height 7
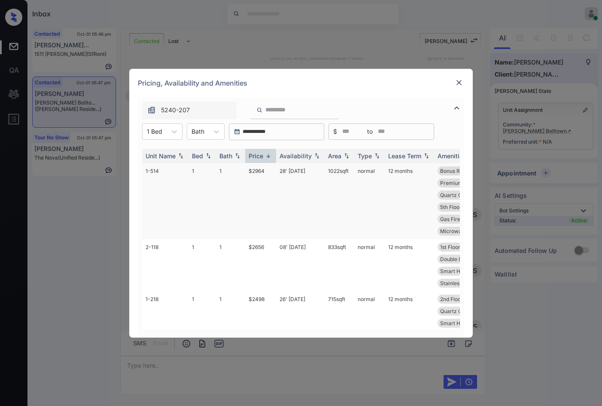
drag, startPoint x: 266, startPoint y: 159, endPoint x: 255, endPoint y: 165, distance: 12.5
click at [266, 158] on img at bounding box center [268, 155] width 9 height 6
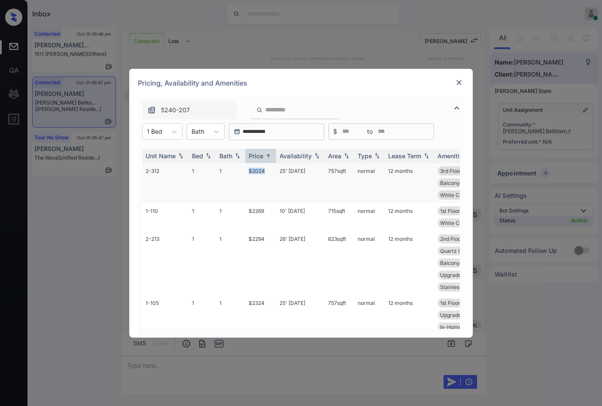
drag, startPoint x: 232, startPoint y: 166, endPoint x: 282, endPoint y: 176, distance: 50.3
click at [274, 172] on tr "2-312 1 1 $2024 25' Oct 25 757 sqft normal 12 months 3rd Floor Double Door Ent.…" at bounding box center [366, 183] width 449 height 40
drag, startPoint x: 248, startPoint y: 238, endPoint x: 264, endPoint y: 237, distance: 15.5
click at [262, 236] on td "$2294" at bounding box center [260, 263] width 31 height 64
drag, startPoint x: 267, startPoint y: 238, endPoint x: 238, endPoint y: 240, distance: 29.7
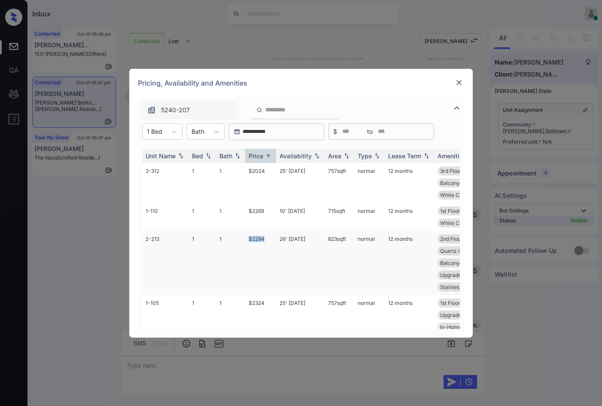
click at [238, 240] on tr "2-213 1 1 $2294 26' Aug 25 623 sqft normal 12 months 2nd Floor Vinyl Plank - 1.…" at bounding box center [366, 263] width 449 height 64
copy tr "$2294"
click at [181, 134] on div at bounding box center [174, 131] width 15 height 15
click at [169, 179] on div "2" at bounding box center [162, 183] width 40 height 15
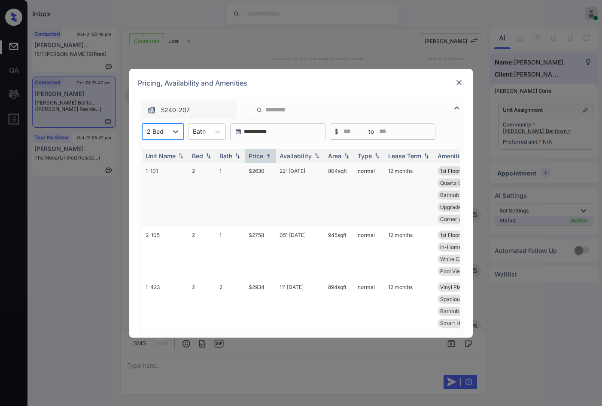
click at [267, 173] on td "$2630" at bounding box center [260, 195] width 31 height 64
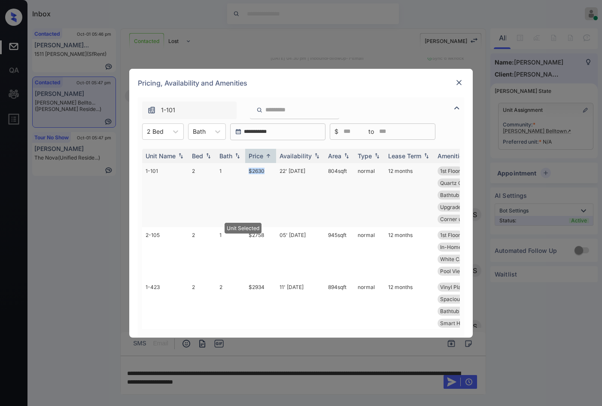
drag, startPoint x: 250, startPoint y: 170, endPoint x: 264, endPoint y: 171, distance: 14.6
click at [265, 170] on tr "1-101 2 1 $2630 22' Oct 25 804 sqft normal 12 months 1st Floor Vinyl Plank - 2.…" at bounding box center [366, 195] width 449 height 64
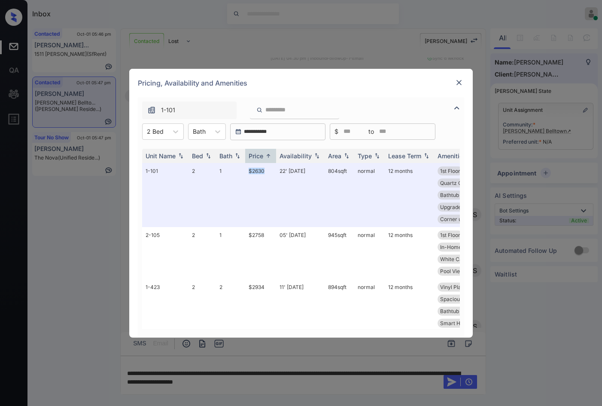
copy tr "$2630"
click at [456, 82] on img at bounding box center [459, 82] width 9 height 9
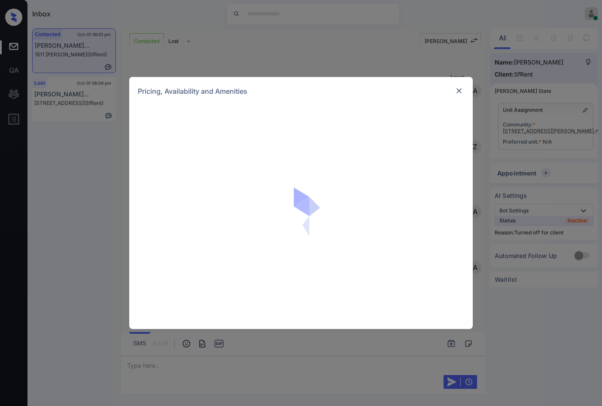
scroll to position [1649, 0]
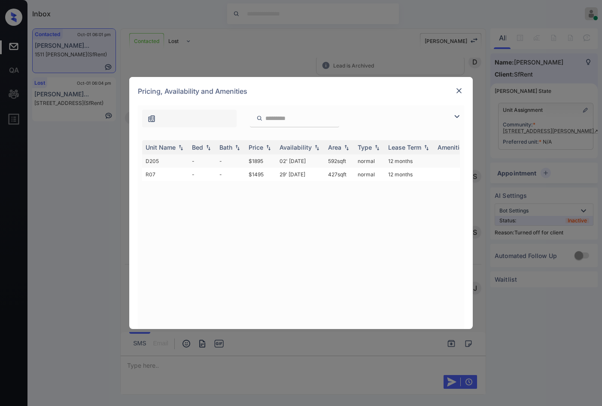
click at [257, 162] on td "$1895" at bounding box center [260, 160] width 31 height 13
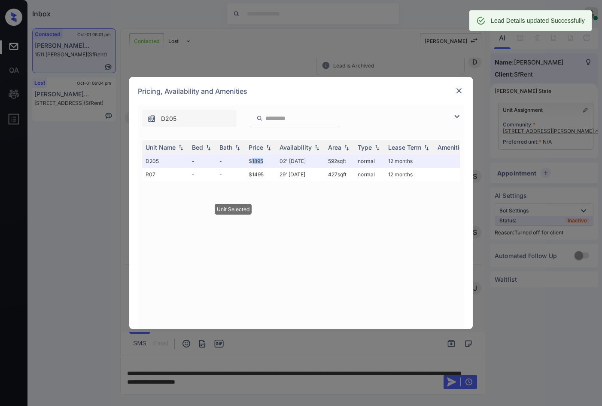
click at [462, 89] on img at bounding box center [459, 90] width 9 height 9
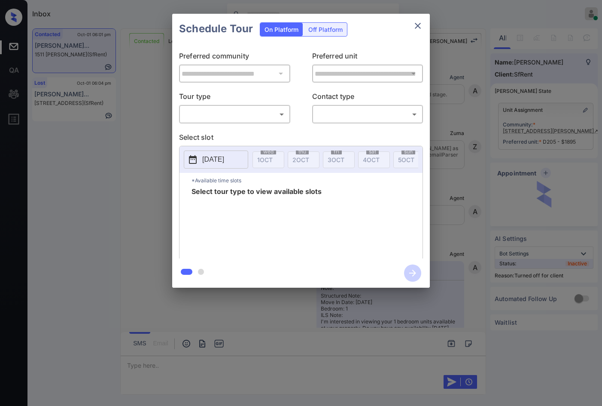
scroll to position [1760, 0]
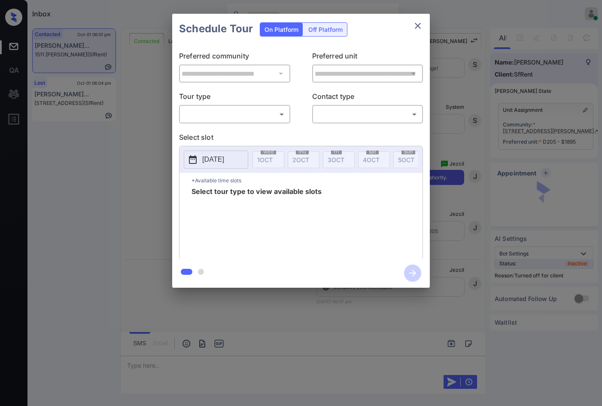
click at [337, 30] on div "Off Platform" at bounding box center [325, 29] width 43 height 13
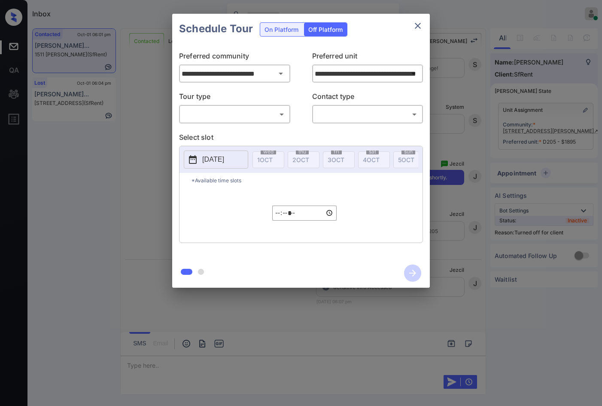
click at [261, 117] on body "Inbox Jezcil Usanastre Online Set yourself offline Set yourself on break Profil…" at bounding box center [301, 203] width 602 height 406
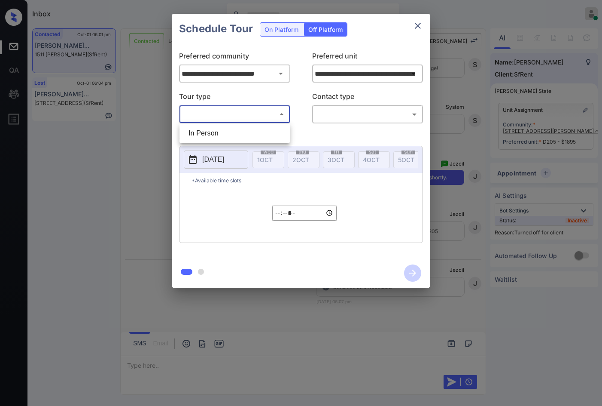
click at [256, 128] on li "In Person" at bounding box center [235, 132] width 106 height 15
type input "********"
click at [326, 119] on body "Inbox Jezcil Usanastre Online Set yourself offline Set yourself on break Profil…" at bounding box center [301, 203] width 602 height 406
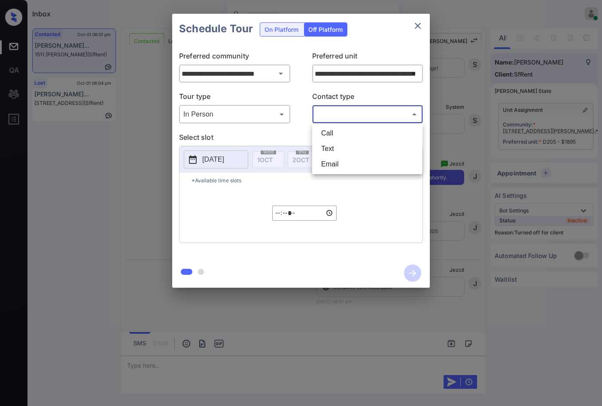
click at [341, 166] on li "Email" at bounding box center [367, 163] width 106 height 15
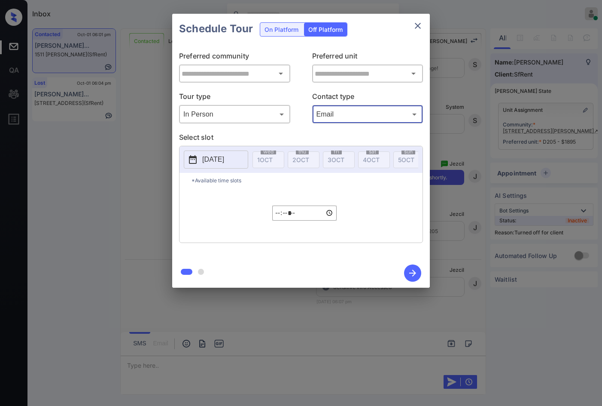
type input "*****"
type input "**********"
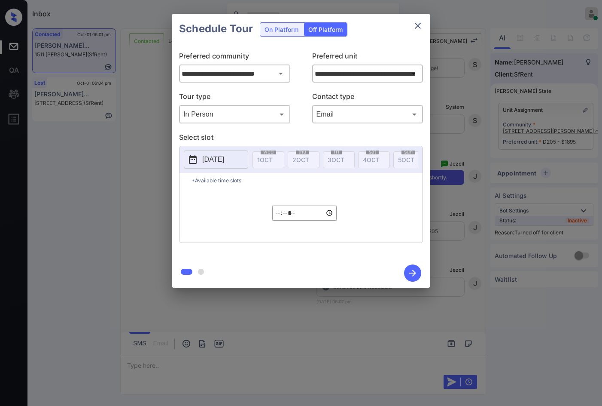
click at [224, 159] on p "2025-10-01" at bounding box center [213, 159] width 22 height 10
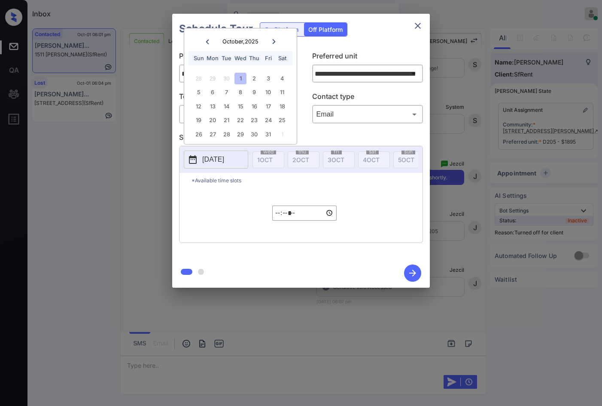
click at [321, 109] on body "Inbox Jezcil Usanastre Online Set yourself offline Set yourself on break Profil…" at bounding box center [301, 203] width 602 height 406
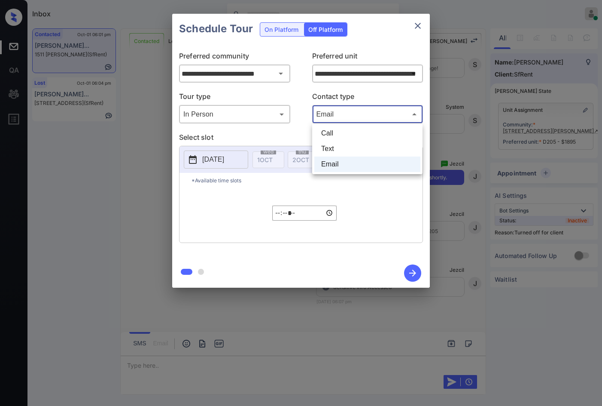
click at [334, 149] on li "Text" at bounding box center [367, 148] width 106 height 15
type input "****"
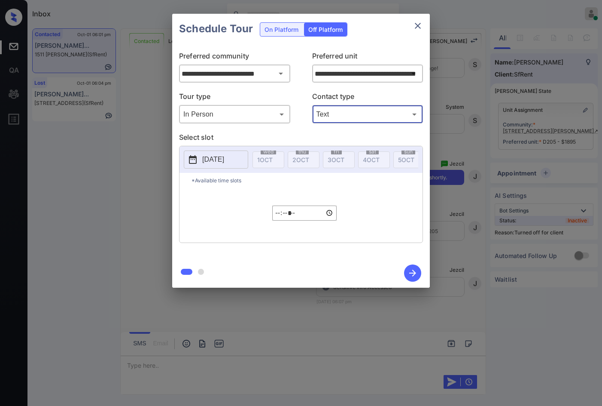
click at [224, 161] on p "2025-10-01" at bounding box center [213, 159] width 22 height 10
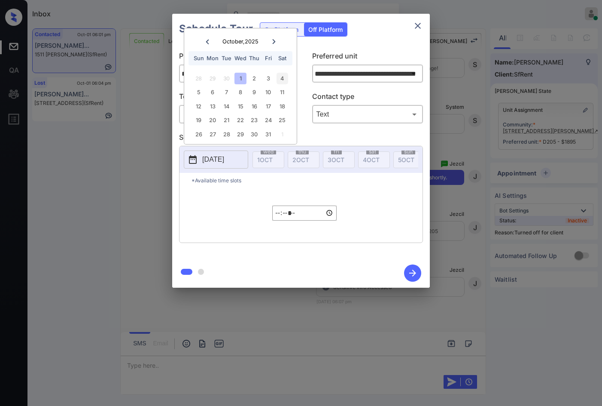
click at [280, 79] on div "4" at bounding box center [283, 79] width 12 height 12
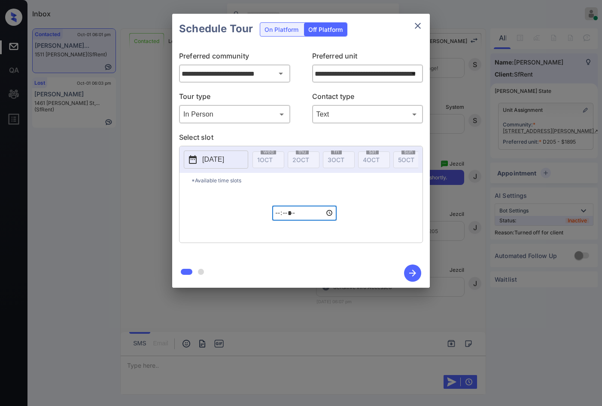
click at [278, 216] on input "*****" at bounding box center [304, 212] width 64 height 15
type input "*****"
click at [410, 272] on icon "button" at bounding box center [412, 272] width 17 height 17
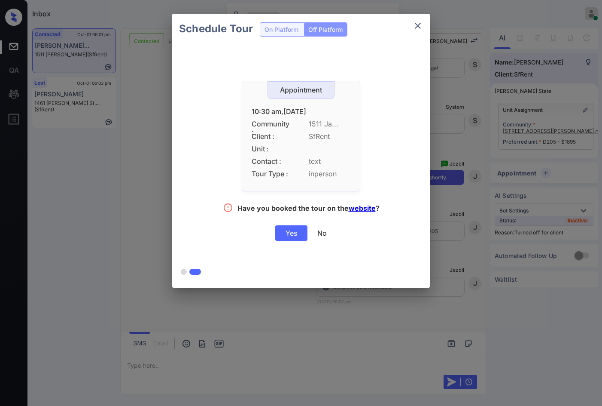
click at [296, 238] on div "Yes" at bounding box center [291, 232] width 32 height 15
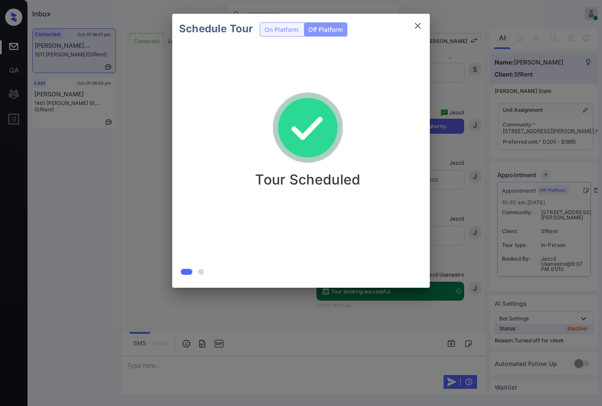
scroll to position [1815, 0]
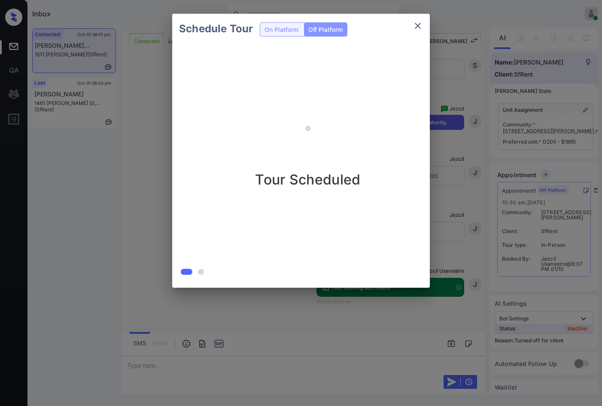
click at [201, 369] on div at bounding box center [301, 203] width 602 height 406
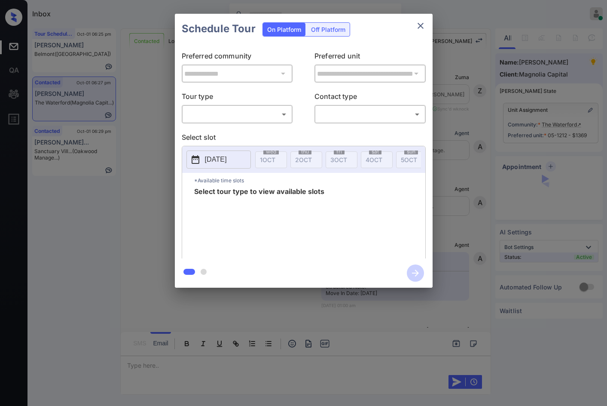
click at [269, 117] on body "Inbox Jezcil Usanastre Online Set yourself offline Set yourself on break Profil…" at bounding box center [303, 203] width 607 height 406
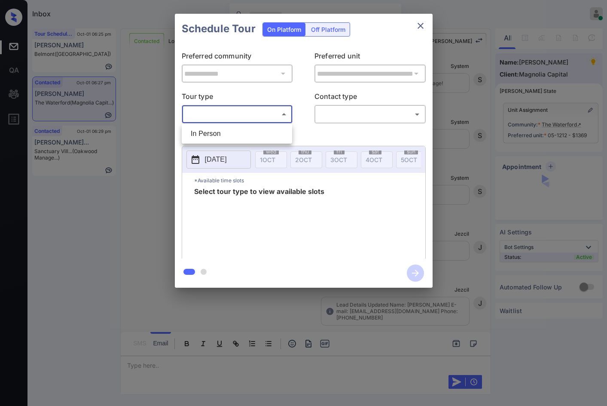
click at [156, 145] on div at bounding box center [303, 203] width 607 height 406
click at [154, 148] on div "**********" at bounding box center [303, 150] width 607 height 301
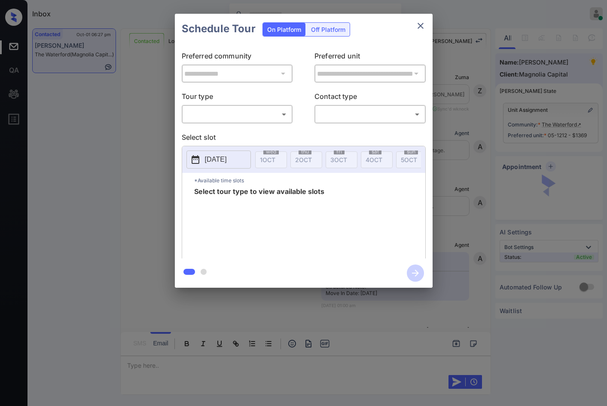
scroll to position [2510, 0]
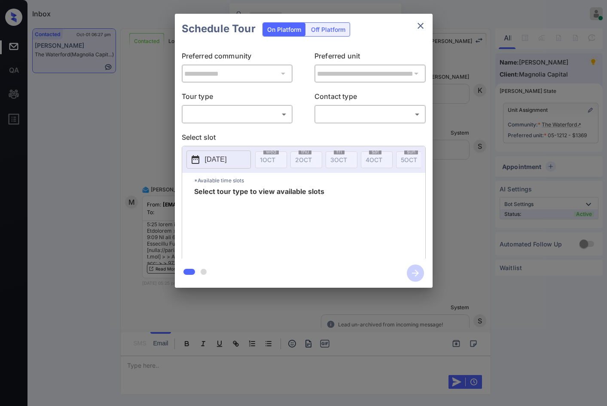
click at [231, 104] on p "Tour type" at bounding box center [237, 98] width 111 height 14
click at [240, 122] on div "​ ​" at bounding box center [237, 114] width 111 height 18
click at [238, 116] on body "Inbox Jezcil Usanastre Online Set yourself offline Set yourself on break Profil…" at bounding box center [303, 203] width 607 height 406
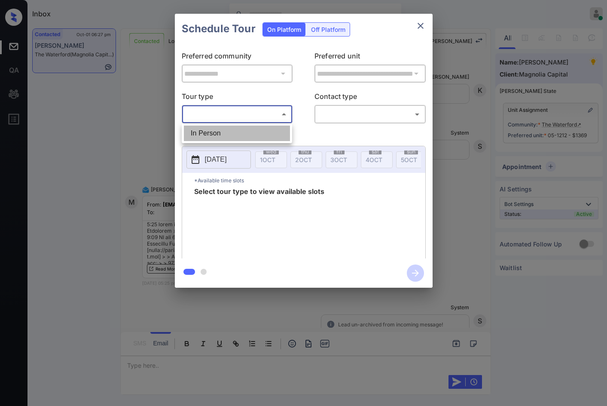
click at [228, 132] on li "In Person" at bounding box center [237, 132] width 106 height 15
type input "********"
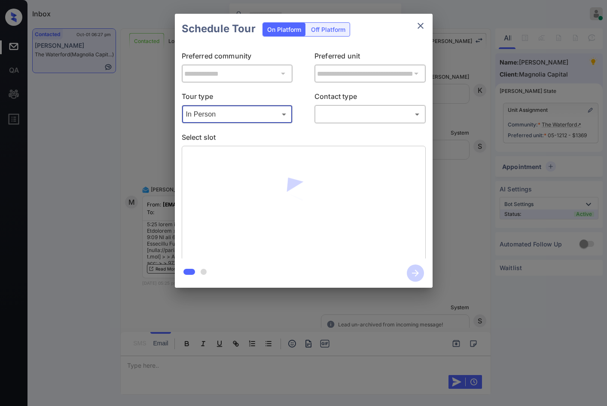
click at [390, 113] on body "Inbox Jezcil Usanastre Online Set yourself offline Set yourself on break Profil…" at bounding box center [303, 203] width 607 height 406
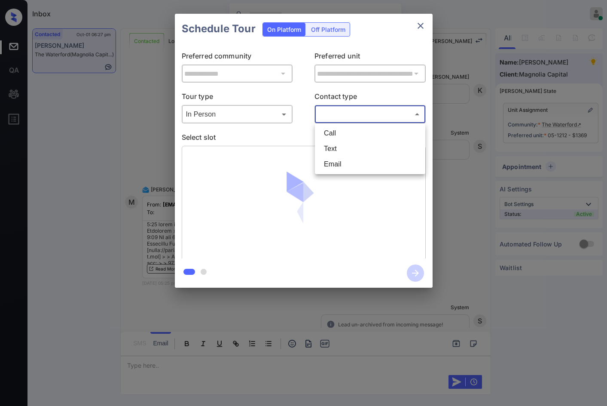
click at [347, 160] on li "Email" at bounding box center [370, 163] width 106 height 15
type input "*****"
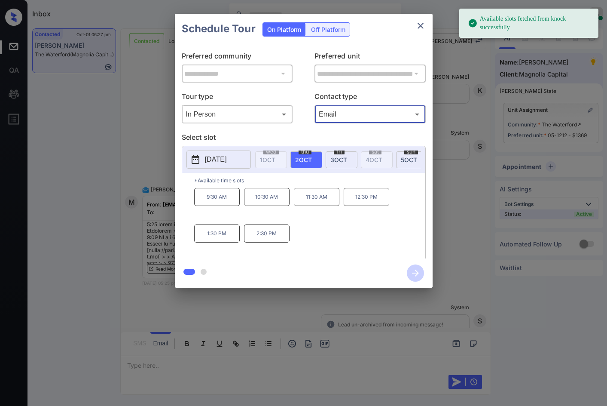
click at [255, 237] on p "2:30 PM" at bounding box center [267, 233] width 46 height 18
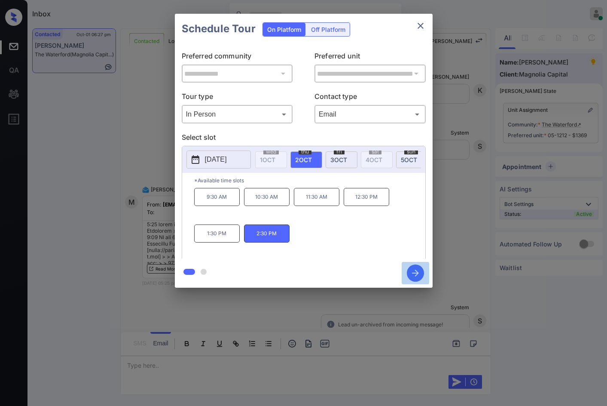
click at [418, 271] on icon "button" at bounding box center [415, 272] width 17 height 17
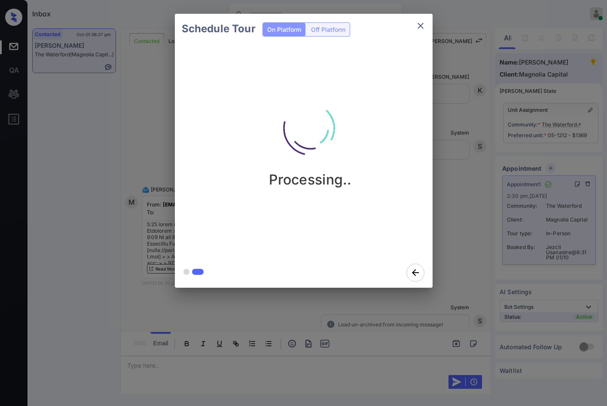
drag, startPoint x: 409, startPoint y: 198, endPoint x: 412, endPoint y: 174, distance: 25.1
click at [408, 198] on div "Processing.." at bounding box center [310, 150] width 271 height 213
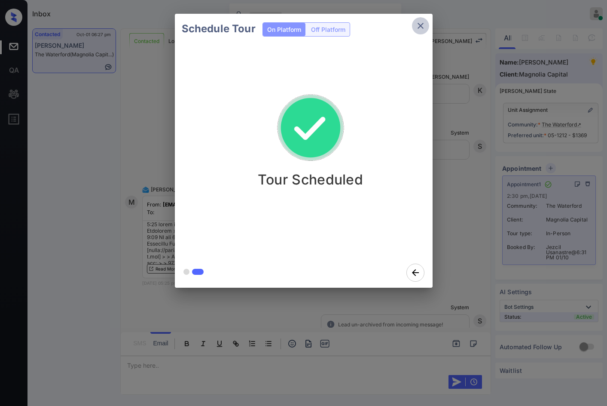
click at [419, 24] on icon "close" at bounding box center [421, 26] width 6 height 6
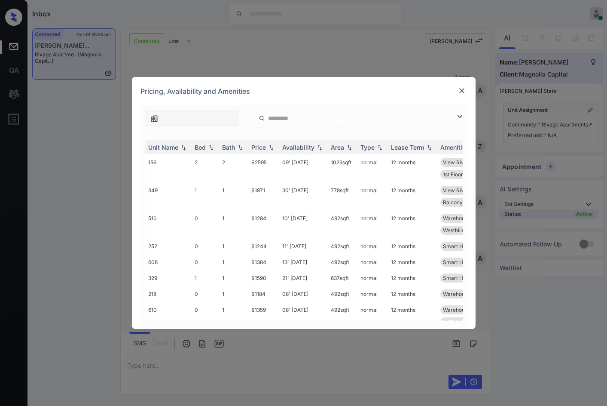
click at [461, 118] on img at bounding box center [459, 116] width 10 height 10
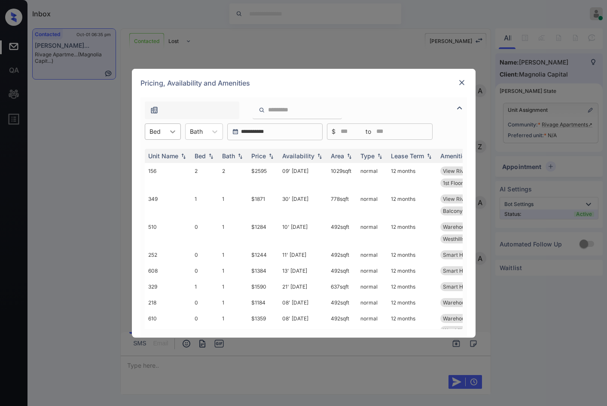
click at [173, 134] on icon at bounding box center [172, 131] width 9 height 9
click at [166, 163] on div "1" at bounding box center [163, 167] width 36 height 15
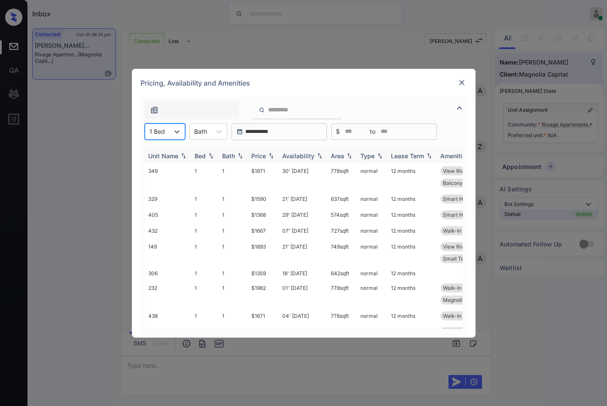
click at [273, 153] on img at bounding box center [271, 155] width 9 height 6
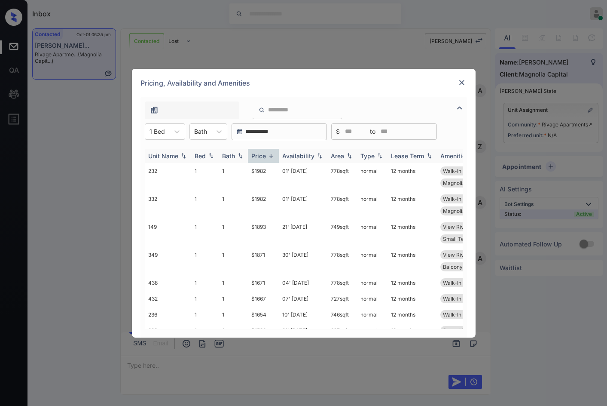
click at [273, 153] on img at bounding box center [271, 155] width 9 height 6
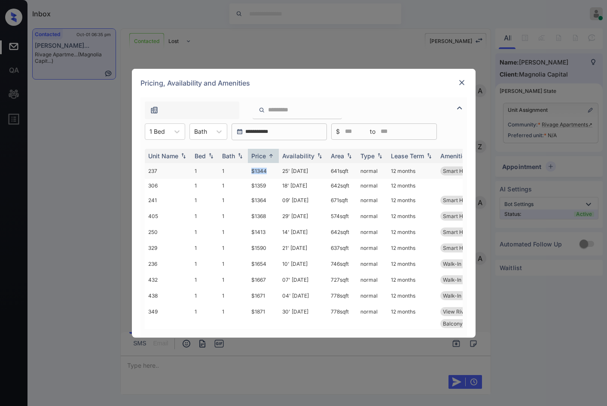
drag, startPoint x: 237, startPoint y: 169, endPoint x: 274, endPoint y: 171, distance: 37.4
click at [274, 171] on tr "237 1 1 $1344 25' Oct 25 641 sqft normal 12 months Smart Home Enab..." at bounding box center [369, 171] width 449 height 16
click at [275, 171] on td "$1344" at bounding box center [263, 171] width 31 height 16
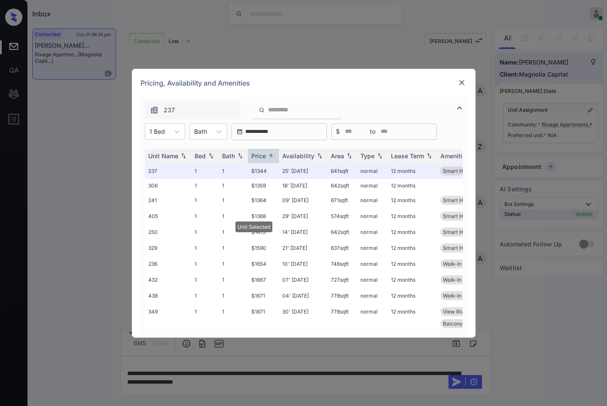
click at [462, 82] on img at bounding box center [461, 82] width 9 height 9
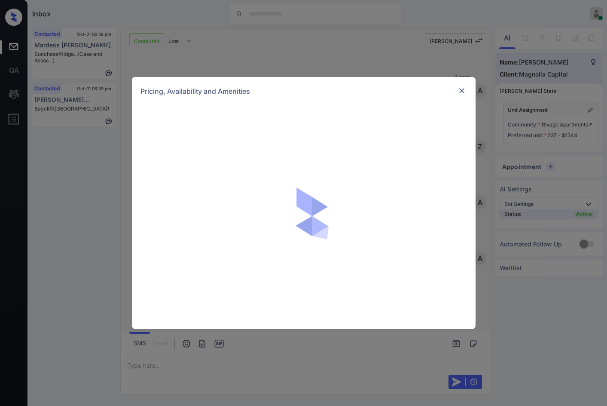
scroll to position [1018, 0]
click at [94, 141] on div "Pricing, Availability and Amenities" at bounding box center [303, 203] width 607 height 406
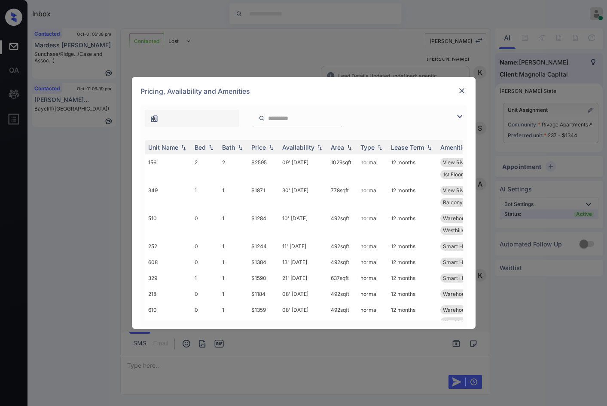
click at [96, 58] on div "**********" at bounding box center [303, 203] width 607 height 406
click at [462, 90] on img at bounding box center [461, 90] width 9 height 9
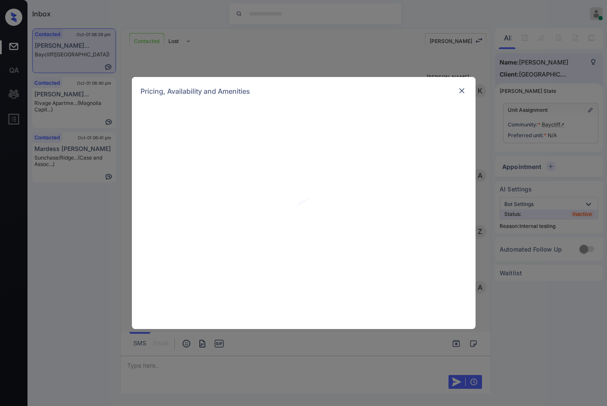
scroll to position [501, 0]
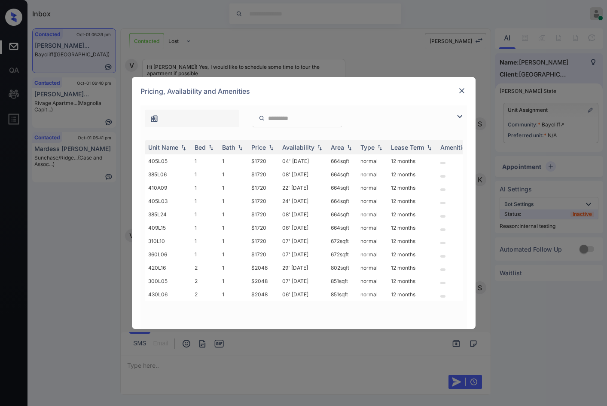
click at [458, 116] on img at bounding box center [459, 116] width 10 height 10
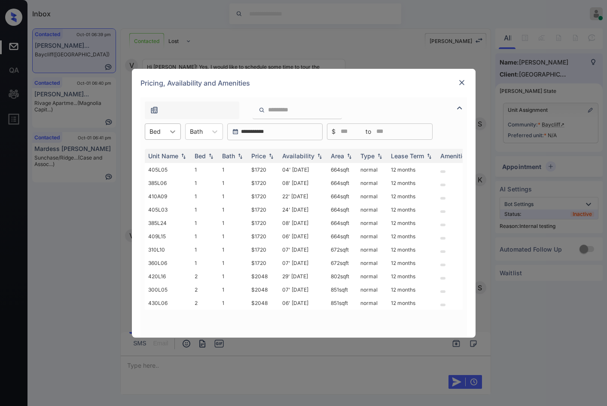
click at [179, 131] on div at bounding box center [172, 131] width 15 height 15
click at [168, 166] on div "2" at bounding box center [163, 167] width 36 height 15
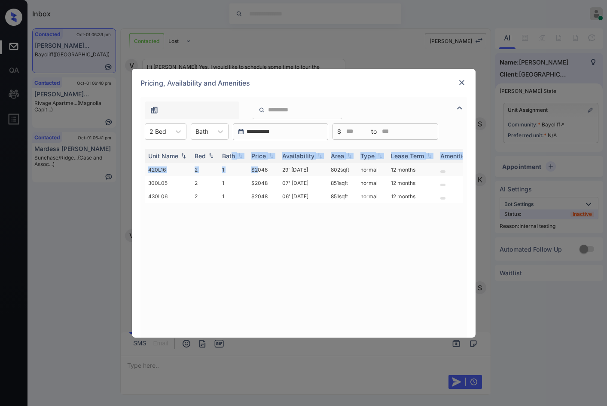
drag, startPoint x: 233, startPoint y: 162, endPoint x: 259, endPoint y: 164, distance: 25.9
click at [258, 164] on table "Unit Name Bed Bath Price Availability Area Type Lease Term Amenities 420L16 2 1…" at bounding box center [369, 176] width 449 height 54
click at [263, 166] on td "$2048" at bounding box center [263, 169] width 31 height 13
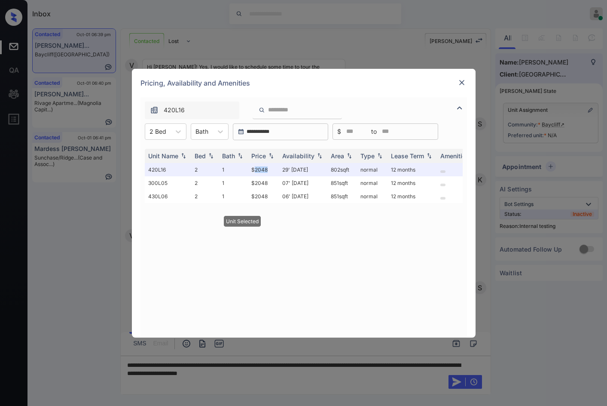
click at [460, 82] on img at bounding box center [461, 82] width 9 height 9
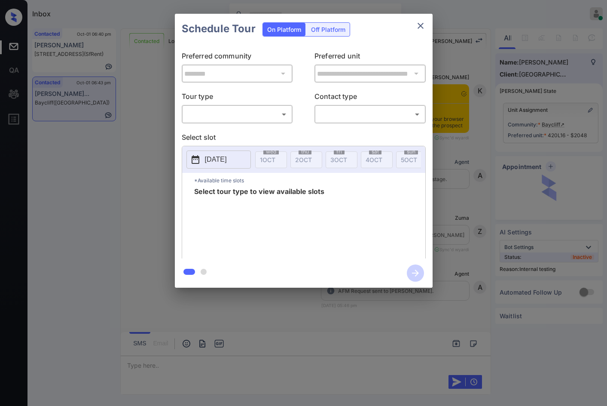
scroll to position [1290, 0]
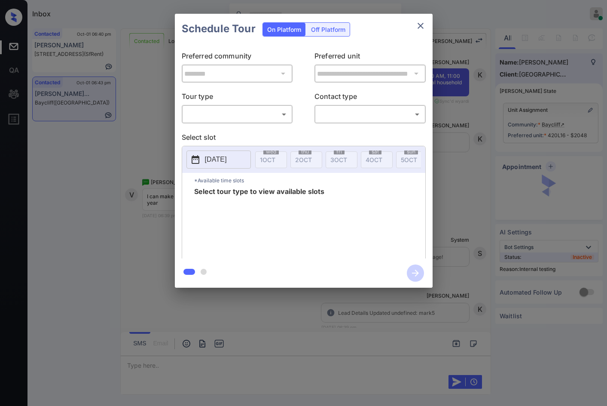
click at [262, 117] on body "Inbox Jezcil Usanastre Online Set yourself offline Set yourself on break Profil…" at bounding box center [303, 203] width 607 height 406
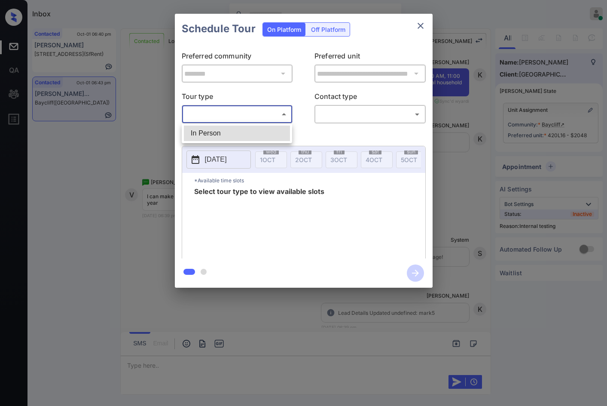
click at [244, 126] on li "In Person" at bounding box center [237, 132] width 106 height 15
type input "********"
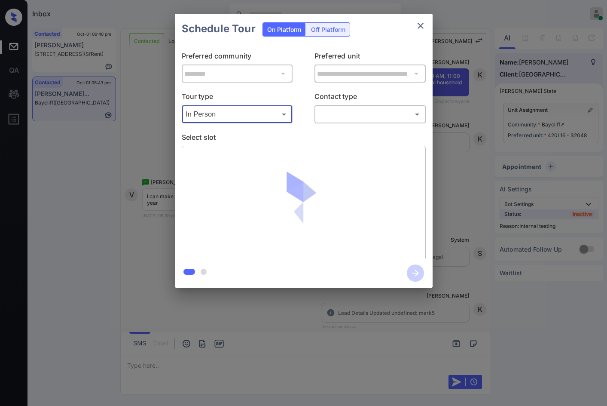
click at [346, 112] on body "Inbox Jezcil Usanastre Online Set yourself offline Set yourself on break Profil…" at bounding box center [303, 203] width 607 height 406
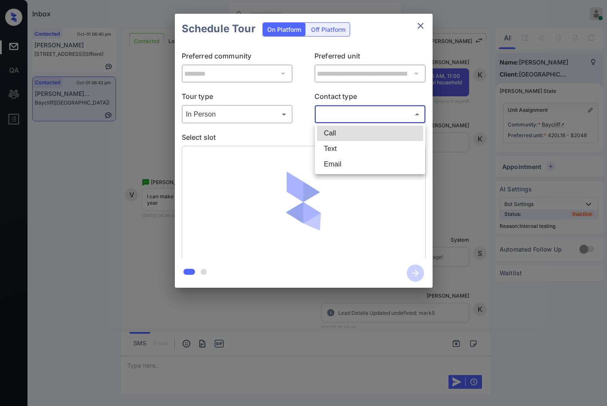
click at [354, 149] on li "Text" at bounding box center [370, 148] width 106 height 15
type input "****"
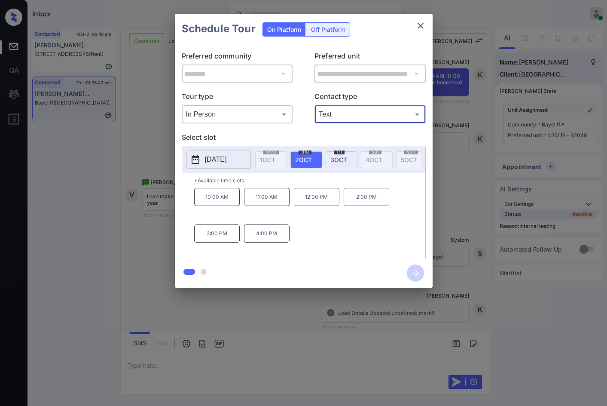
click at [135, 226] on div "**********" at bounding box center [303, 150] width 607 height 301
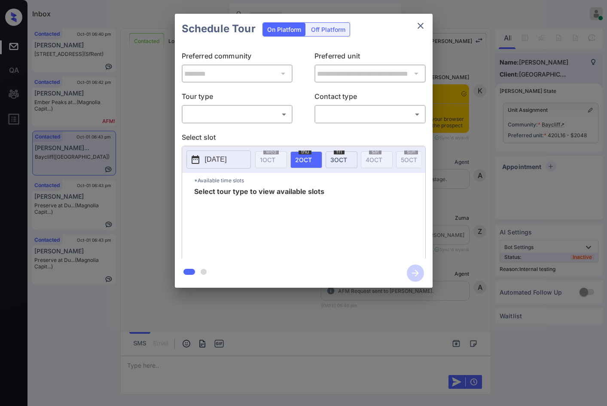
scroll to position [1985, 0]
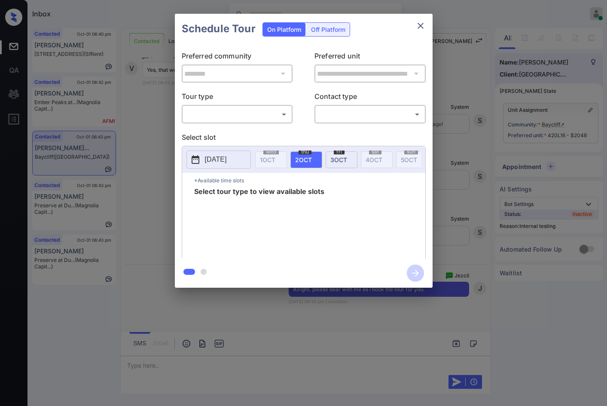
click at [231, 118] on body "Inbox Jezcil Usanastre Online Set yourself offline Set yourself on break Profil…" at bounding box center [303, 203] width 607 height 406
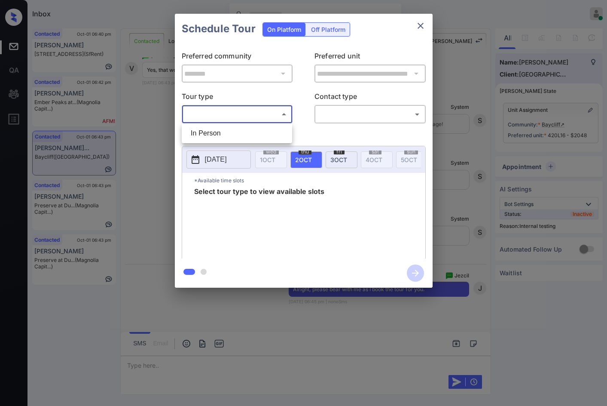
click at [236, 125] on ul "In Person" at bounding box center [237, 133] width 110 height 20
drag, startPoint x: 283, startPoint y: 133, endPoint x: 293, endPoint y: 126, distance: 12.0
click at [283, 132] on li "In Person" at bounding box center [237, 132] width 106 height 15
type input "********"
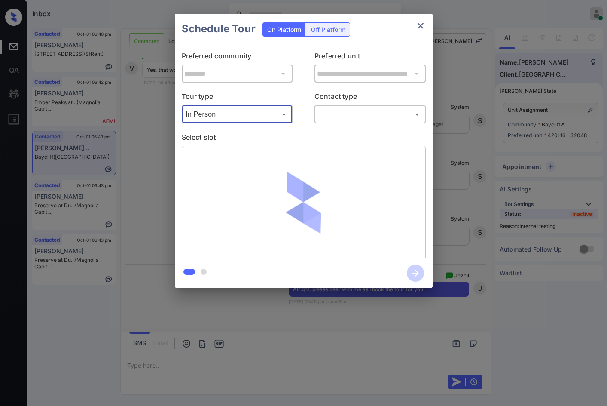
click at [332, 117] on body "Inbox Jezcil Usanastre Online Set yourself offline Set yourself on break Profil…" at bounding box center [303, 203] width 607 height 406
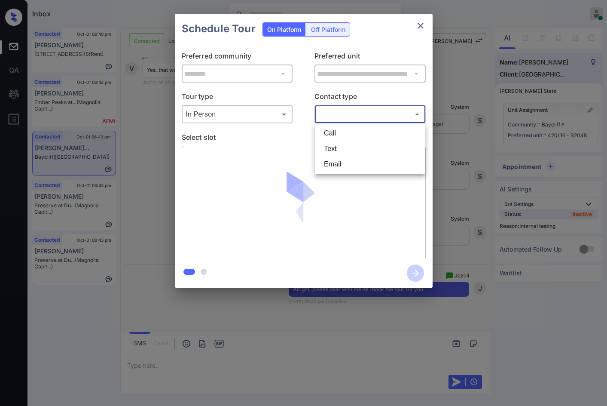
click at [337, 140] on li "Call" at bounding box center [370, 132] width 106 height 15
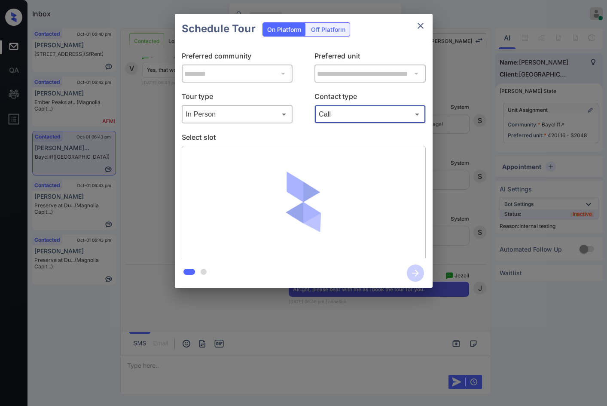
click at [341, 119] on body "Inbox Jezcil Usanastre Online Set yourself offline Set yourself on break Profil…" at bounding box center [303, 203] width 607 height 406
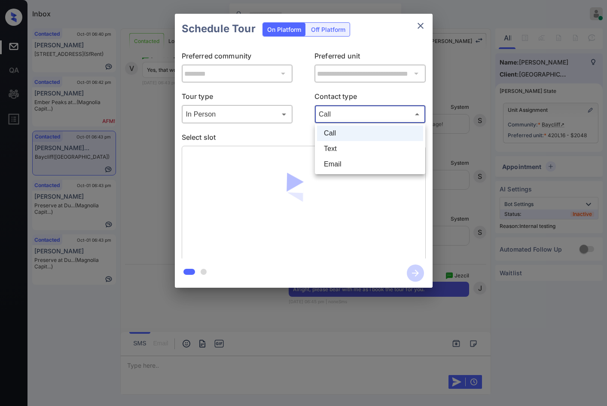
click at [352, 152] on li "Text" at bounding box center [370, 148] width 106 height 15
type input "****"
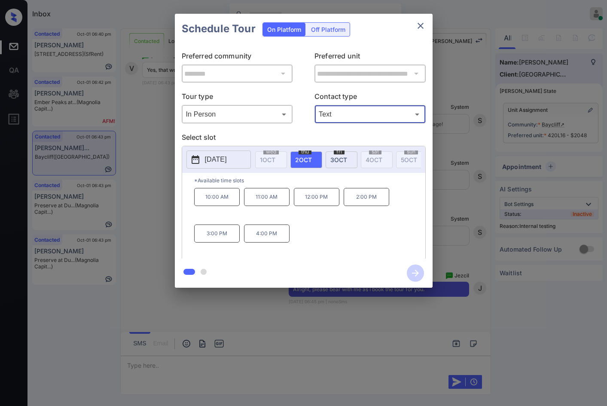
click at [311, 206] on p "12:00 PM" at bounding box center [317, 197] width 46 height 18
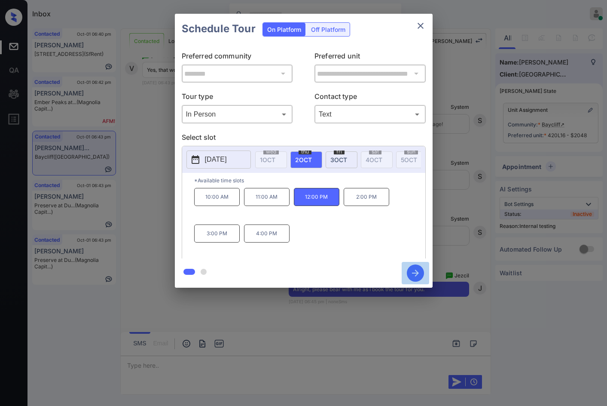
click at [416, 273] on icon "button" at bounding box center [415, 272] width 7 height 7
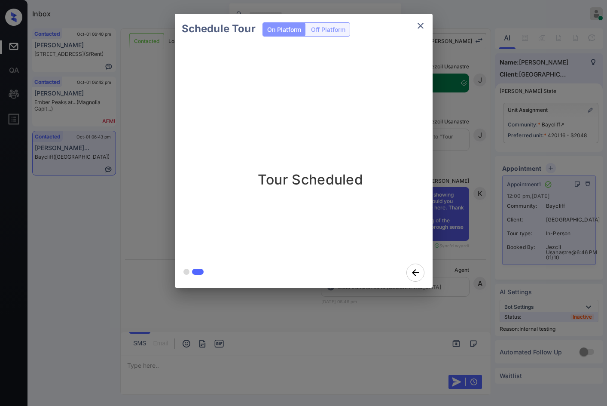
scroll to position [2244, 0]
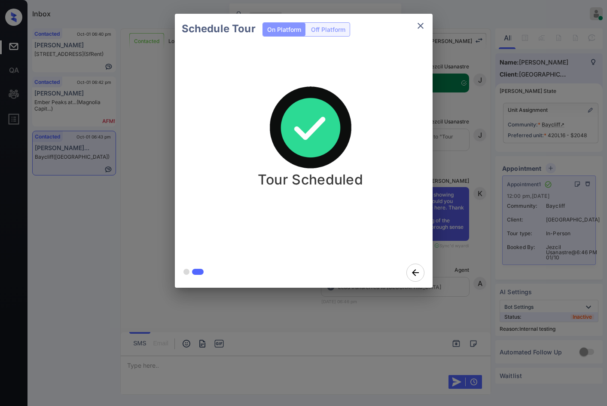
click at [160, 198] on div "Schedule Tour On Platform Off Platform Tour Scheduled" at bounding box center [303, 150] width 607 height 301
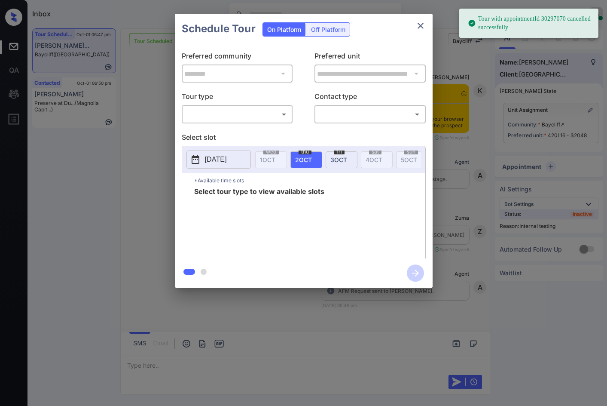
scroll to position [2635, 0]
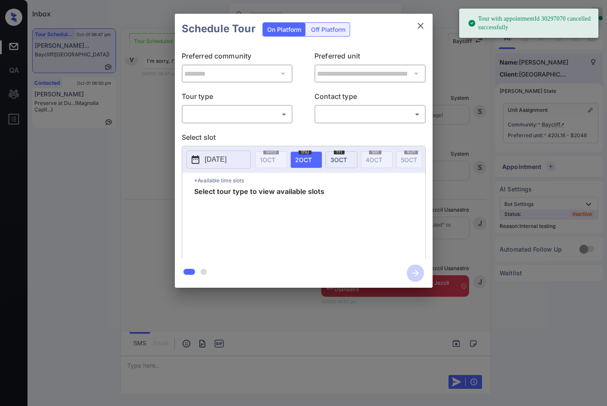
click at [269, 117] on body "Tour with appointmentId 30297070 cancelled successfully Inbox Jezcil Usanastre …" at bounding box center [303, 203] width 607 height 406
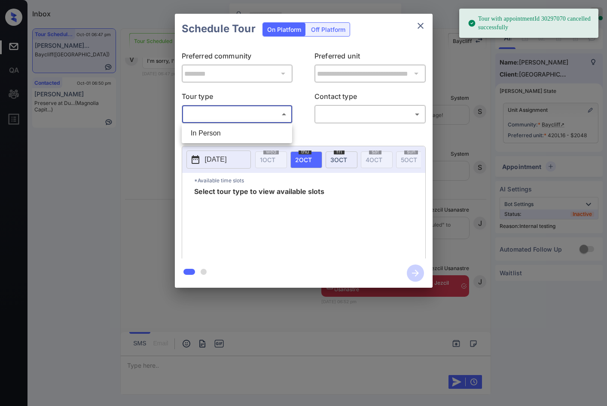
click at [267, 132] on li "In Person" at bounding box center [237, 132] width 106 height 15
type input "********"
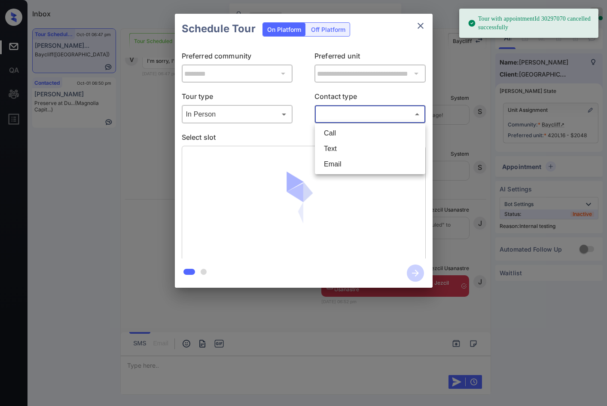
click at [365, 110] on body "Tour with appointmentId 30297070 cancelled successfully Inbox Jezcil Usanastre …" at bounding box center [303, 203] width 607 height 406
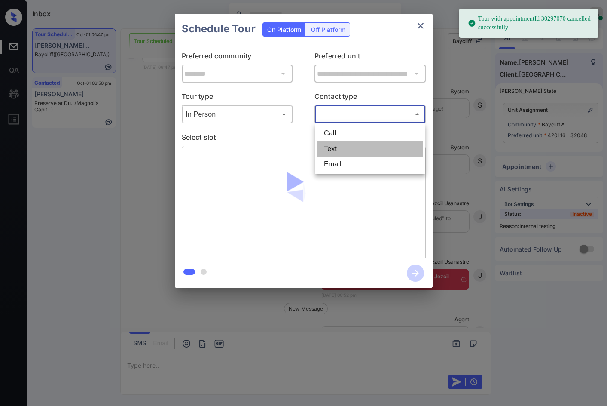
click at [367, 148] on li "Text" at bounding box center [370, 148] width 106 height 15
type input "****"
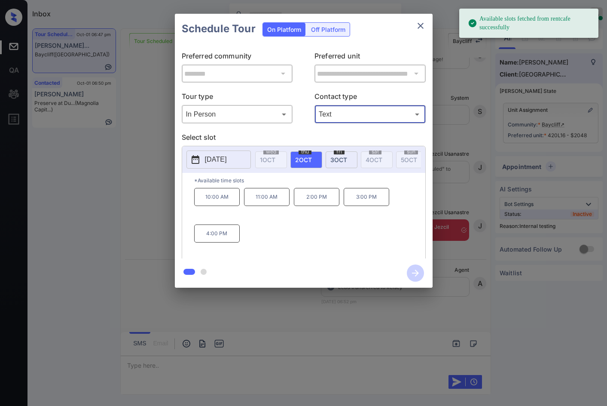
click at [345, 153] on div "[DATE]" at bounding box center [342, 159] width 32 height 17
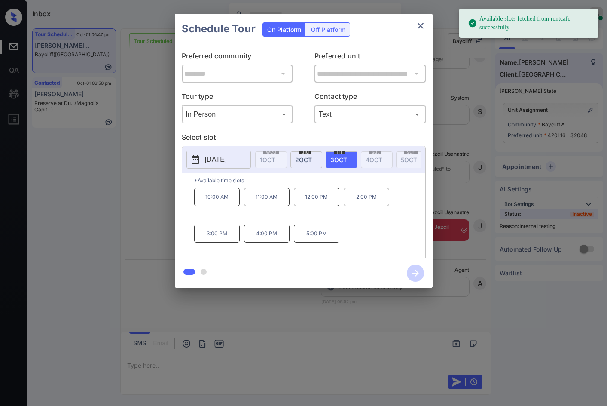
click at [307, 199] on p "12:00 PM" at bounding box center [317, 197] width 46 height 18
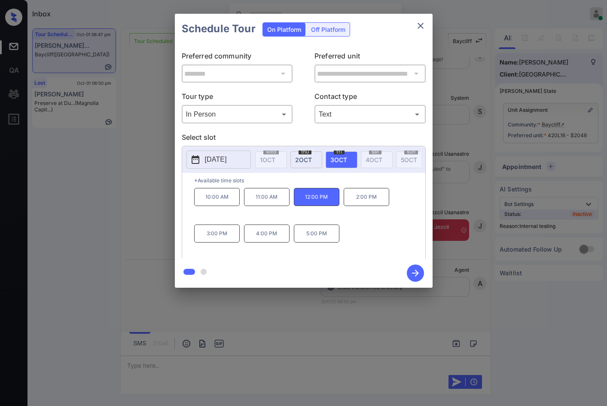
click at [414, 270] on icon "button" at bounding box center [415, 272] width 17 height 17
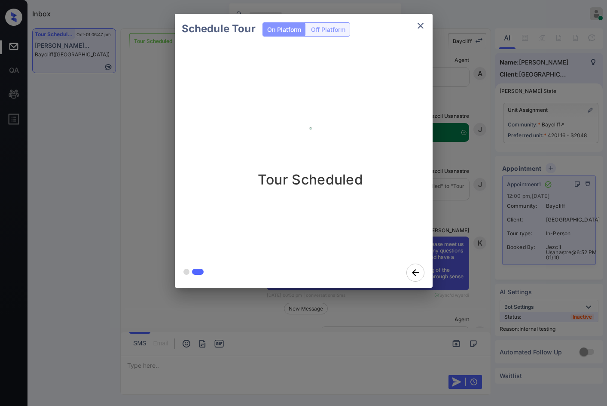
scroll to position [2950, 0]
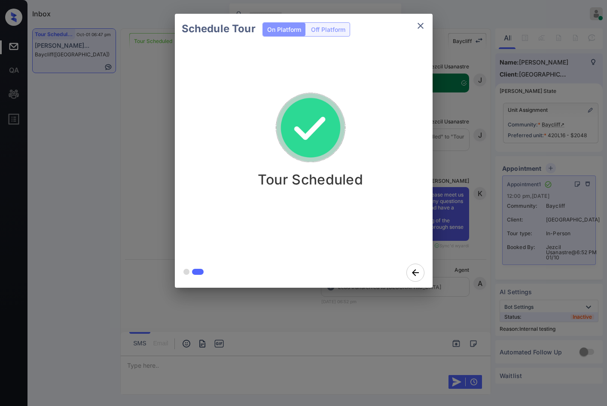
click at [136, 197] on div "Schedule Tour On Platform Off Platform Tour Scheduled" at bounding box center [303, 150] width 607 height 301
